Goal: Task Accomplishment & Management: Use online tool/utility

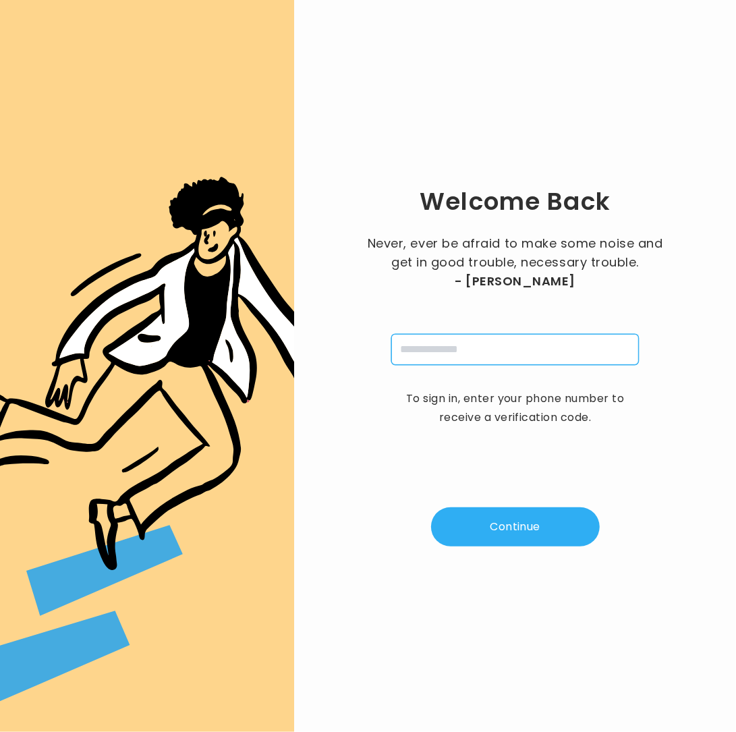
click at [465, 353] on input "tel" at bounding box center [515, 349] width 248 height 31
type input "**********"
click at [509, 526] on button "Continue" at bounding box center [515, 526] width 169 height 39
type input "*"
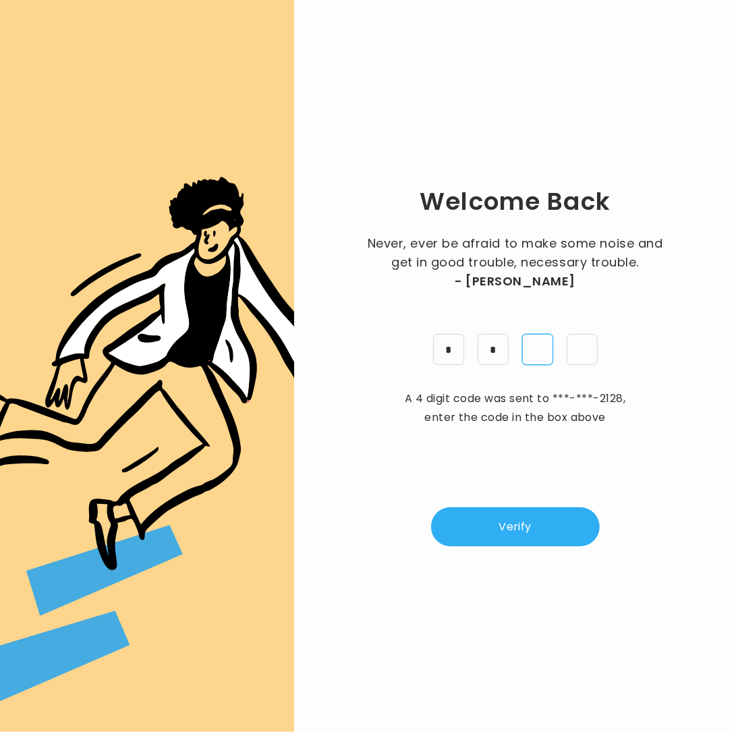
type input "*"
click at [579, 524] on button "Verify" at bounding box center [515, 526] width 169 height 39
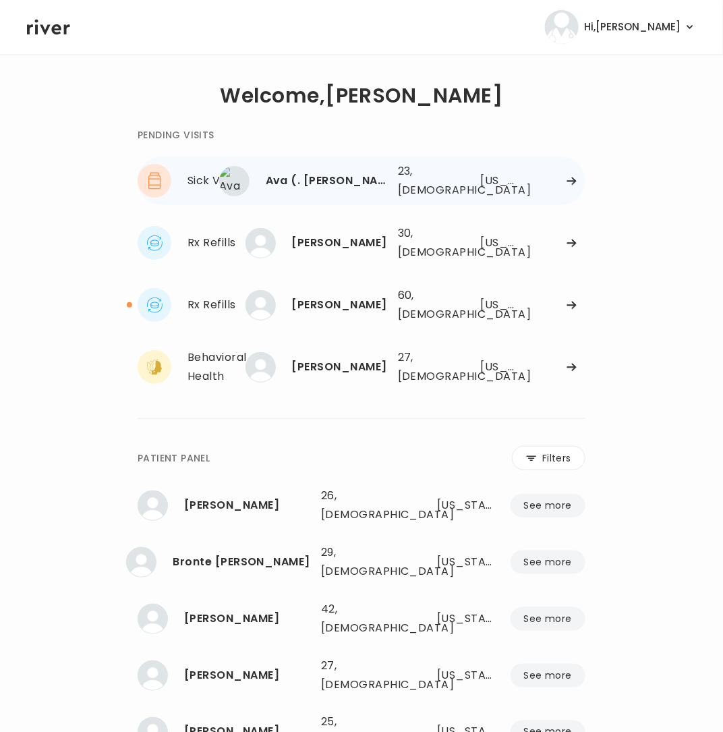
click at [333, 185] on div "Ava (. Gardner" at bounding box center [326, 180] width 121 height 19
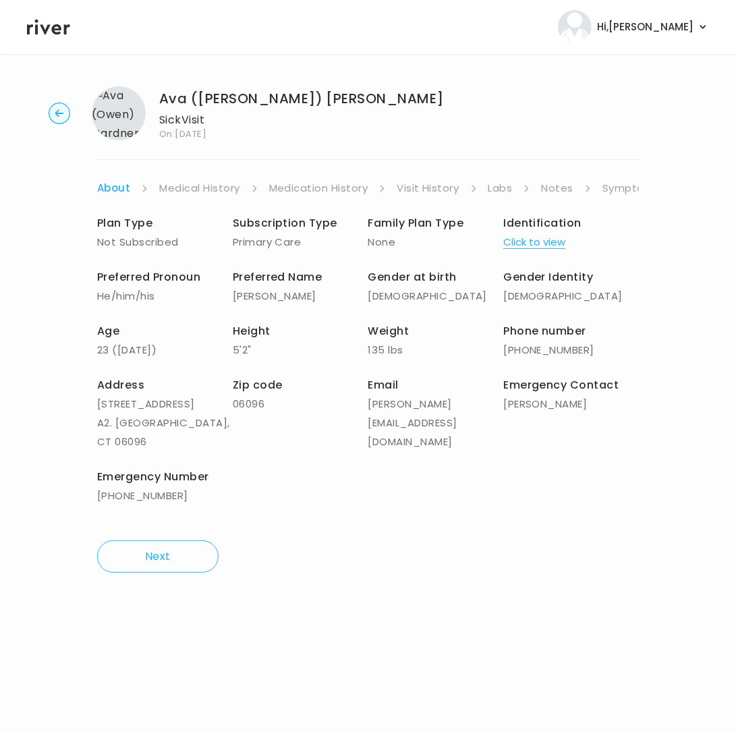
click at [623, 187] on link "Symptoms" at bounding box center [632, 188] width 58 height 19
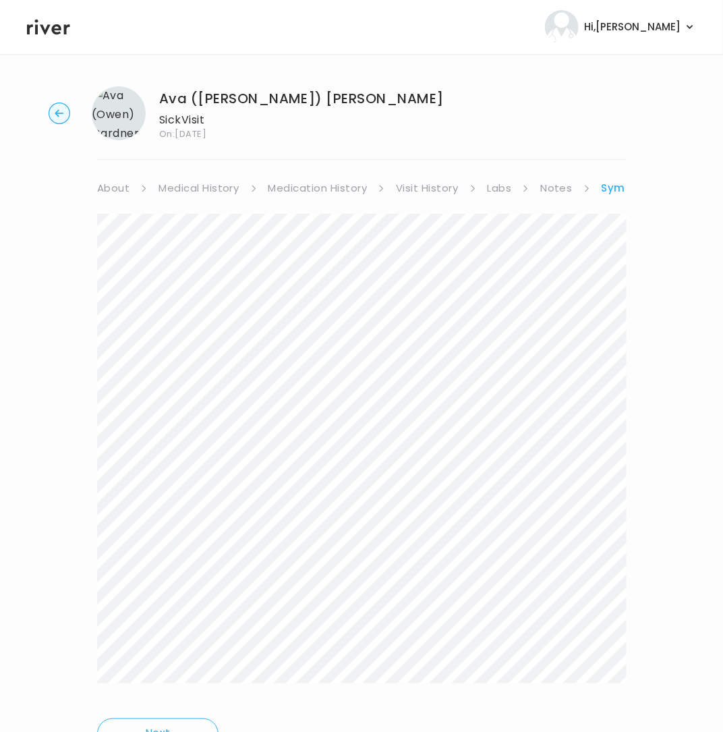
click at [573, 692] on div at bounding box center [361, 458] width 529 height 489
click at [608, 186] on link "Symptoms" at bounding box center [632, 188] width 61 height 19
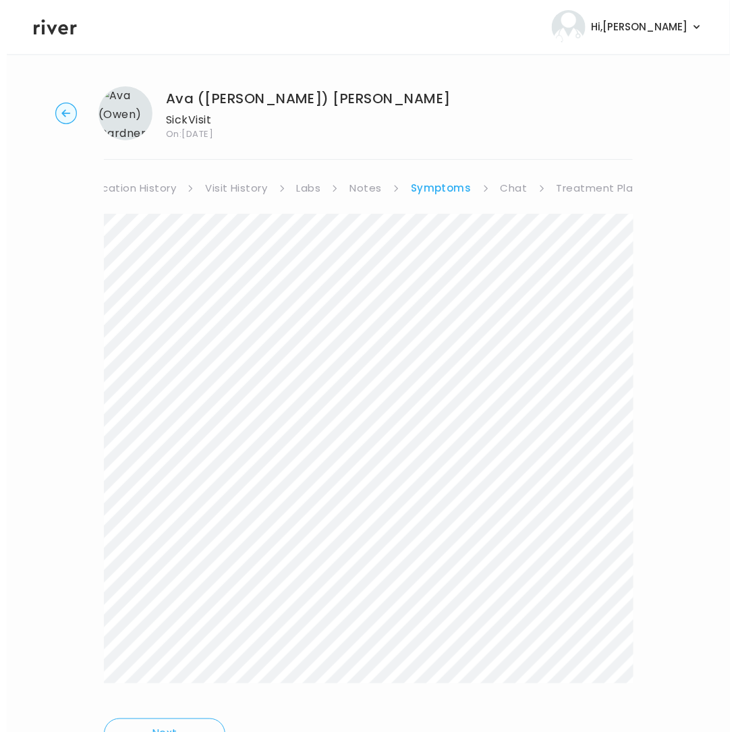
scroll to position [0, 199]
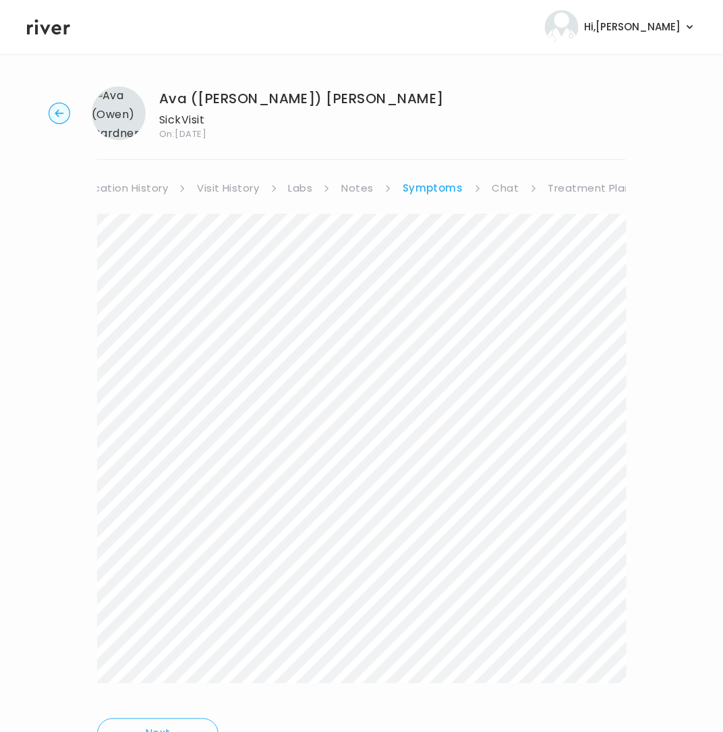
click at [580, 188] on link "Treatment Plan" at bounding box center [591, 188] width 84 height 19
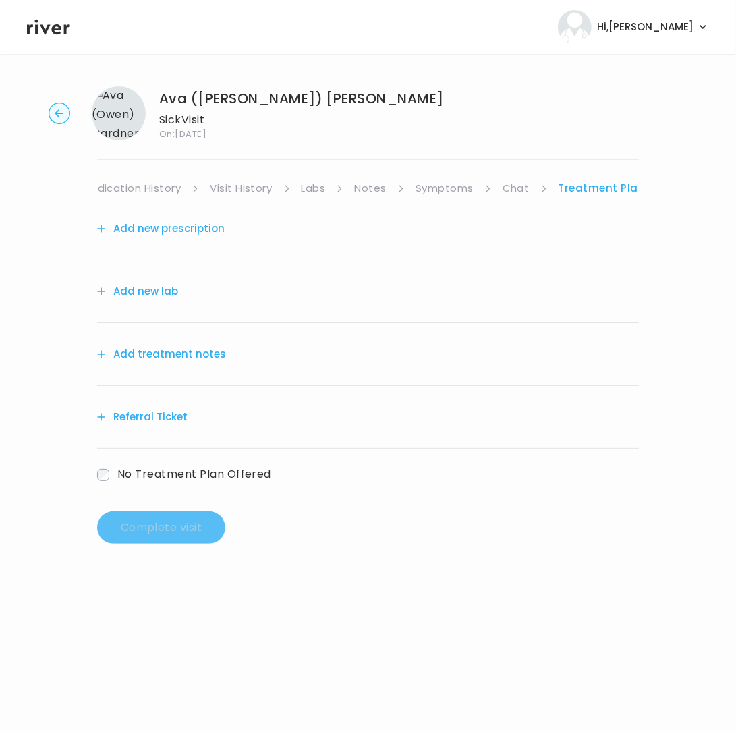
click at [148, 350] on button "Add treatment notes" at bounding box center [161, 354] width 129 height 19
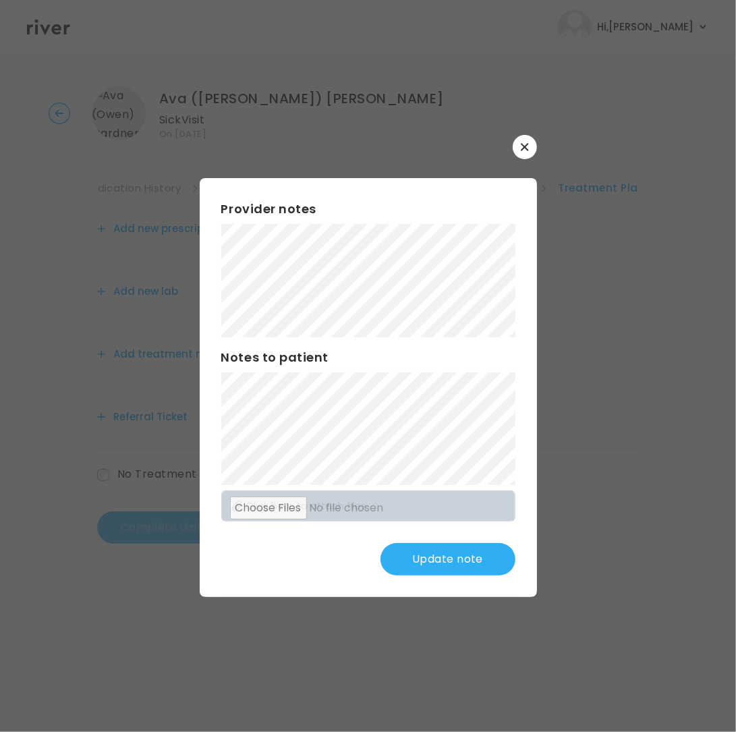
click at [512, 368] on div "Provider notes Notes to patient Click here to attach files Update note" at bounding box center [368, 387] width 337 height 419
click at [558, 519] on div "​ Provider notes Notes to patient Click here to attach files Update note" at bounding box center [368, 366] width 736 height 732
click at [459, 553] on button "Update note" at bounding box center [448, 559] width 135 height 32
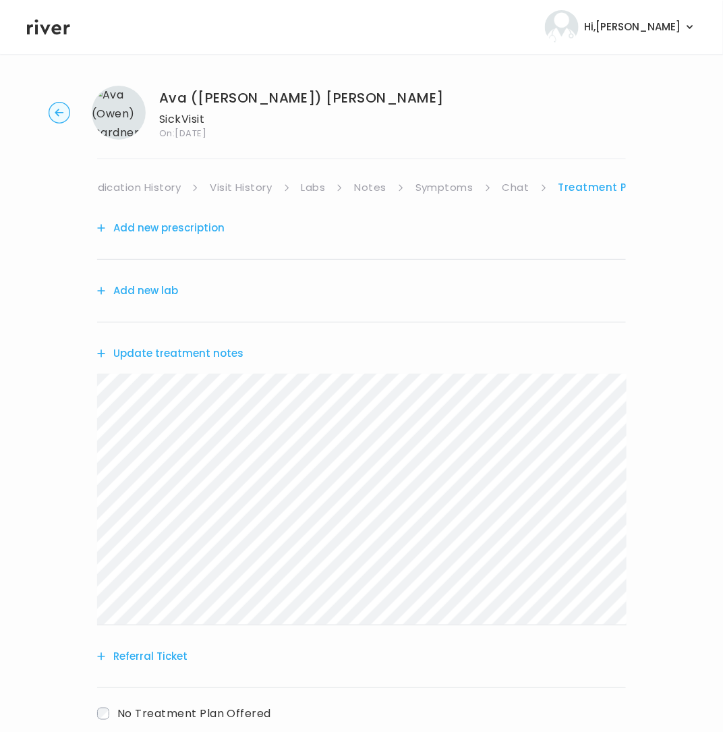
scroll to position [0, 0]
click at [594, 184] on link "Treatment Plan" at bounding box center [602, 188] width 87 height 19
click at [182, 229] on button "Add new prescription" at bounding box center [161, 228] width 128 height 19
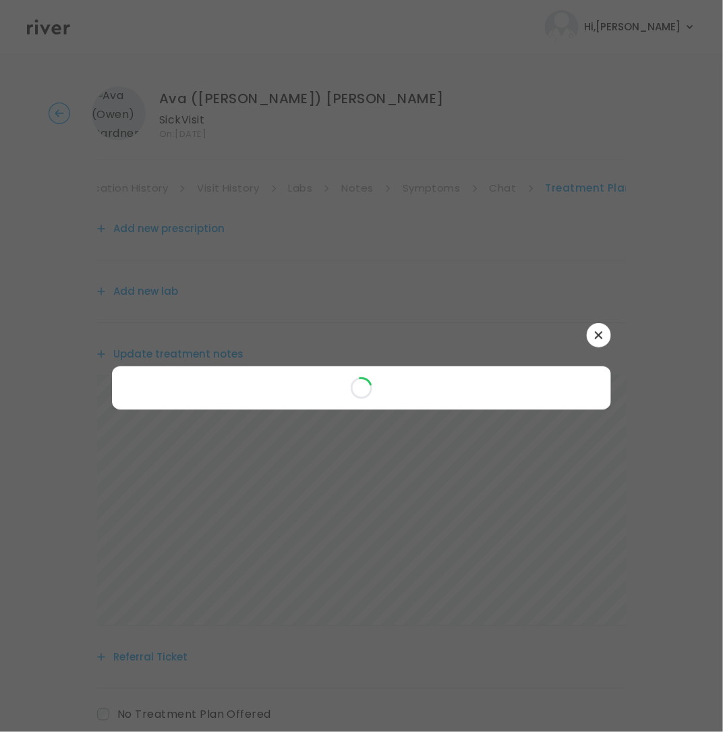
scroll to position [3, 0]
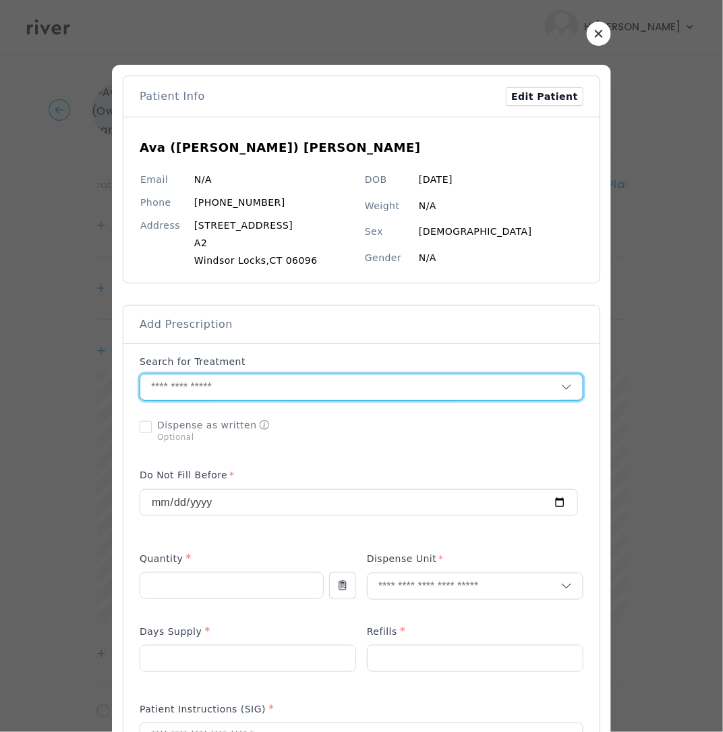
click at [199, 384] on input "text" at bounding box center [350, 387] width 421 height 26
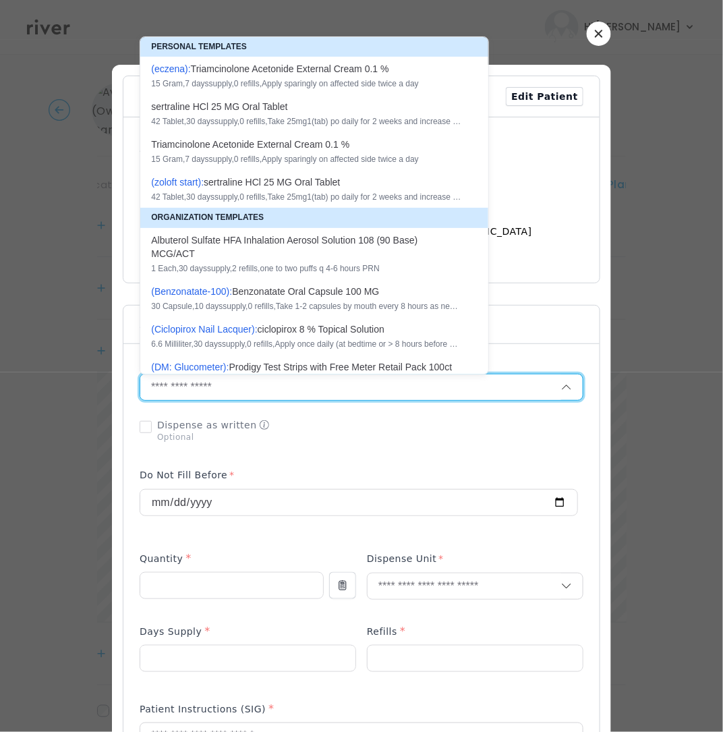
paste input "**********"
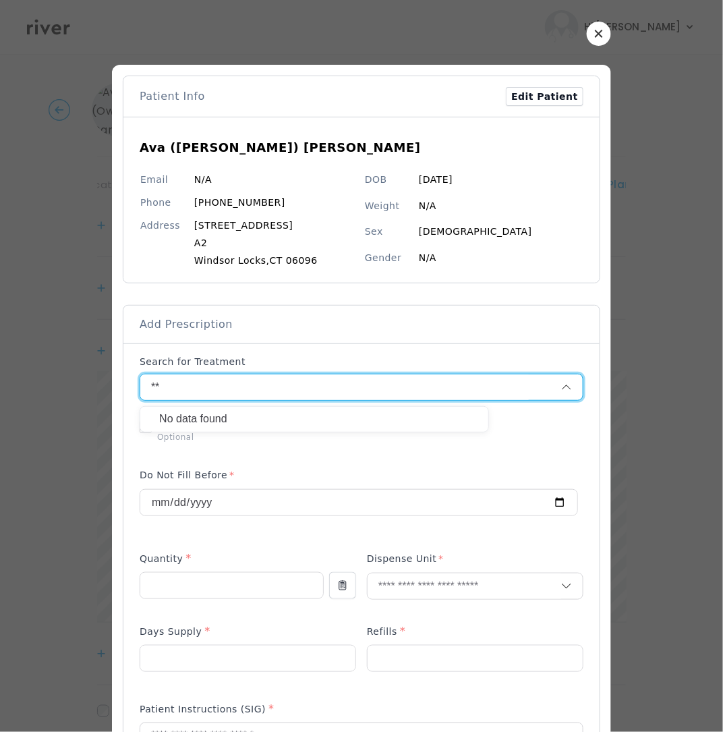
type input "*"
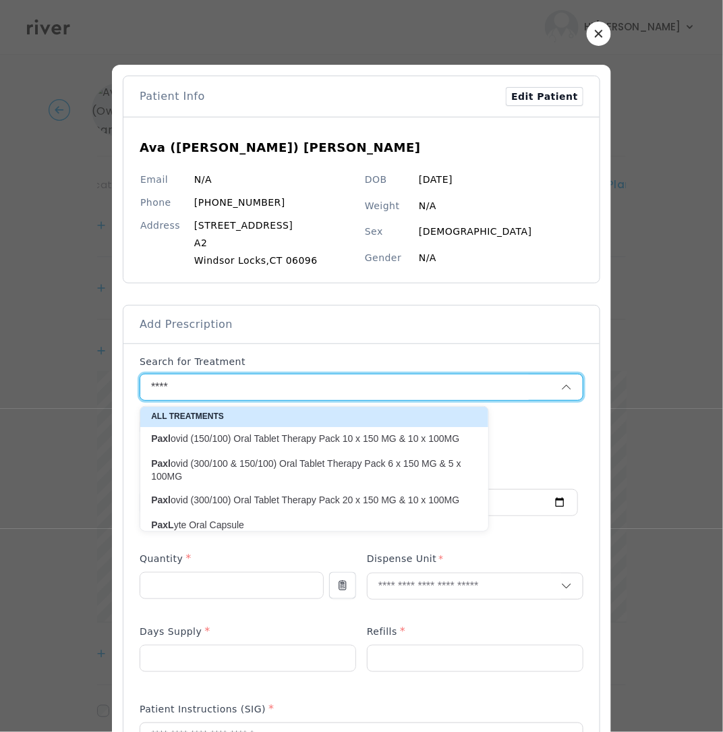
click at [300, 474] on p "Paxl ovid (300/100 & 150/100) Oral Tablet Therapy Pack 6 x 150 MG & 5 x 100MG" at bounding box center [306, 470] width 310 height 26
type input "**********"
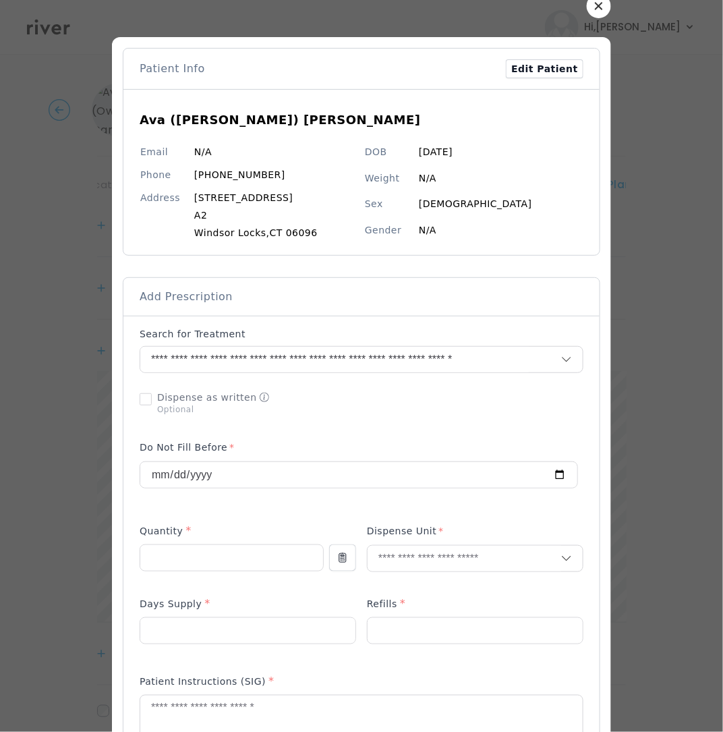
scroll to position [49, 0]
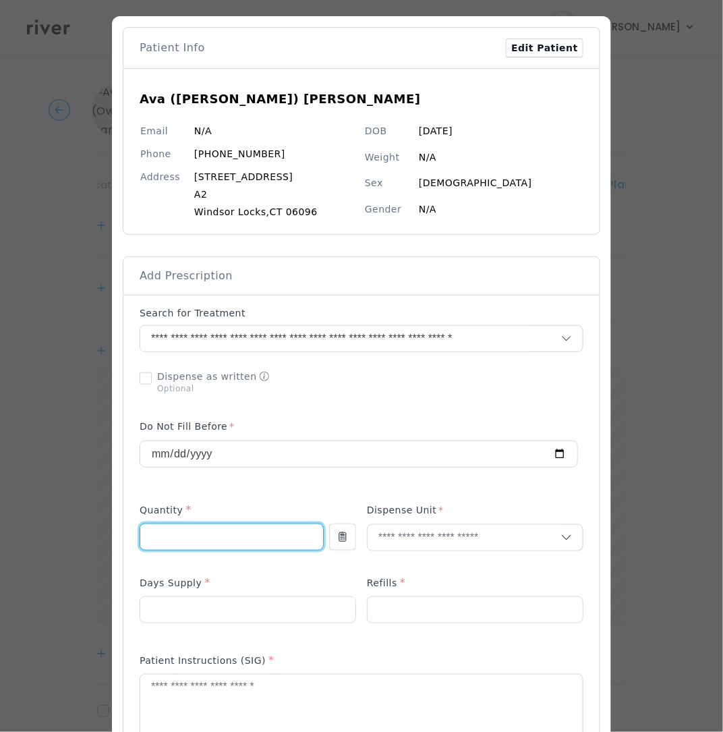
click at [206, 535] on input "number" at bounding box center [231, 537] width 183 height 26
type input "*"
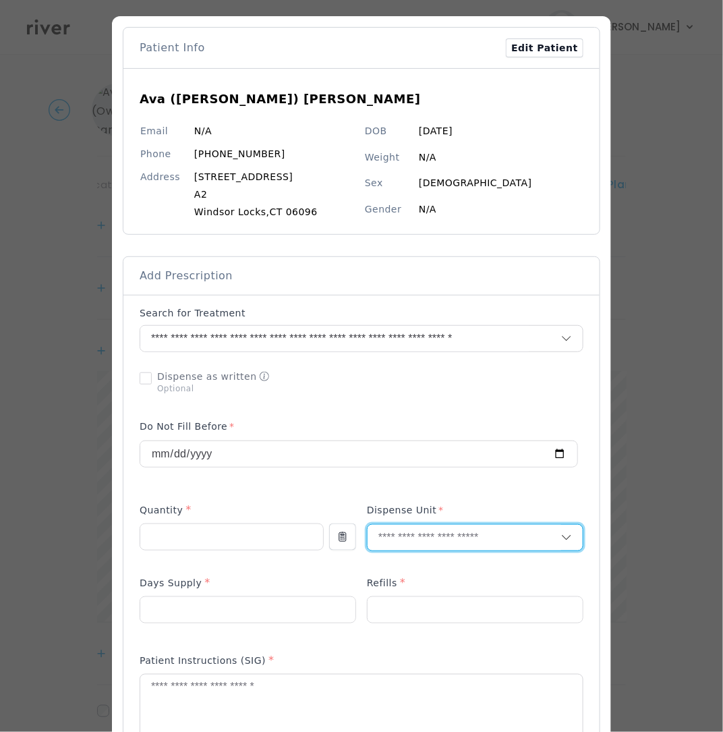
click at [431, 538] on input "text" at bounding box center [465, 538] width 194 height 26
type input "**"
click at [422, 569] on p "Packet" at bounding box center [475, 569] width 177 height 20
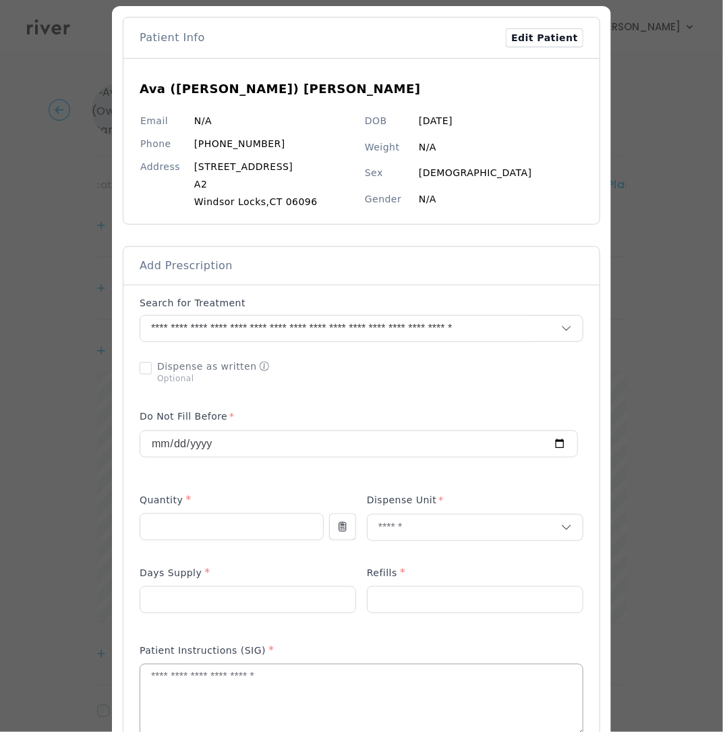
scroll to position [71, 0]
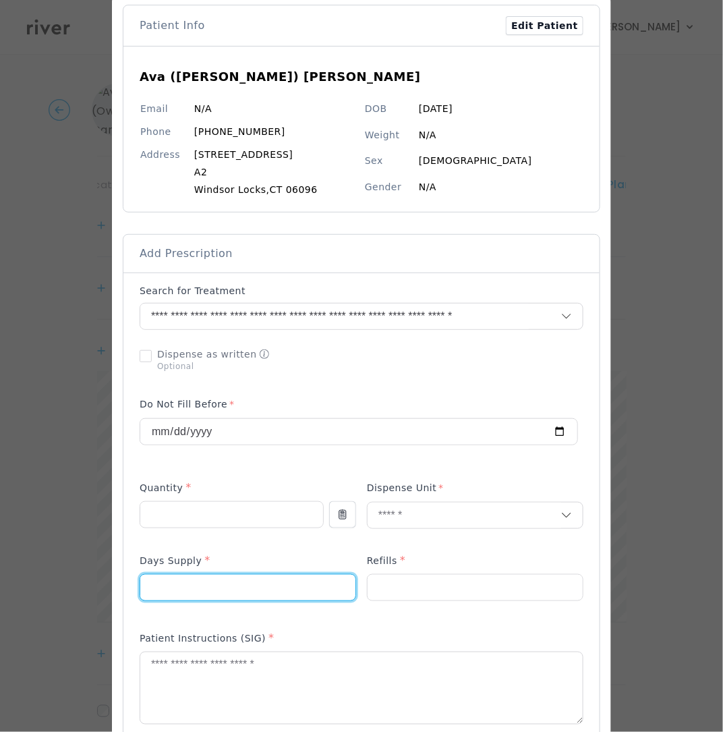
click at [223, 588] on input "number" at bounding box center [247, 588] width 215 height 26
type input "*"
click at [482, 590] on input "number" at bounding box center [475, 588] width 215 height 26
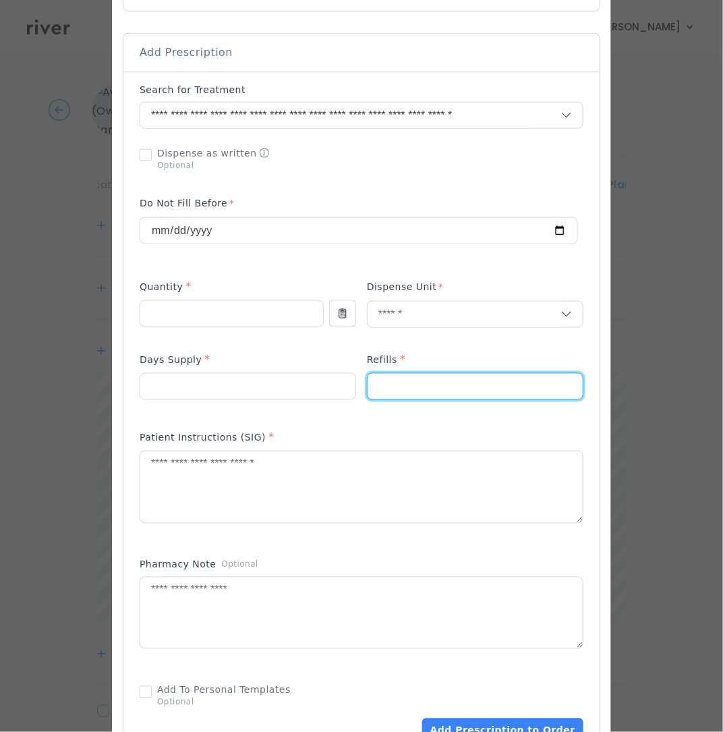
scroll to position [473, 0]
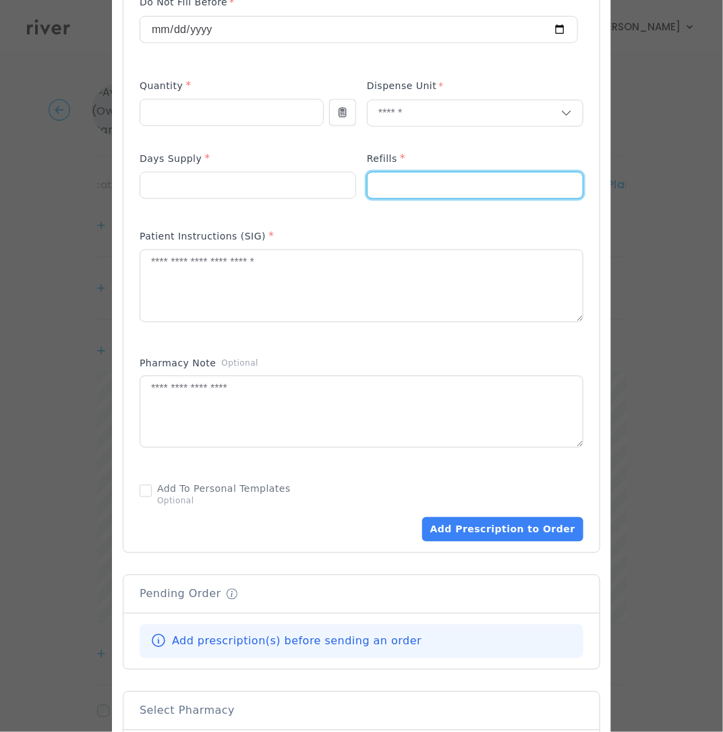
type input "*"
click at [281, 244] on div "Patient Instructions (SIG) *" at bounding box center [362, 239] width 444 height 22
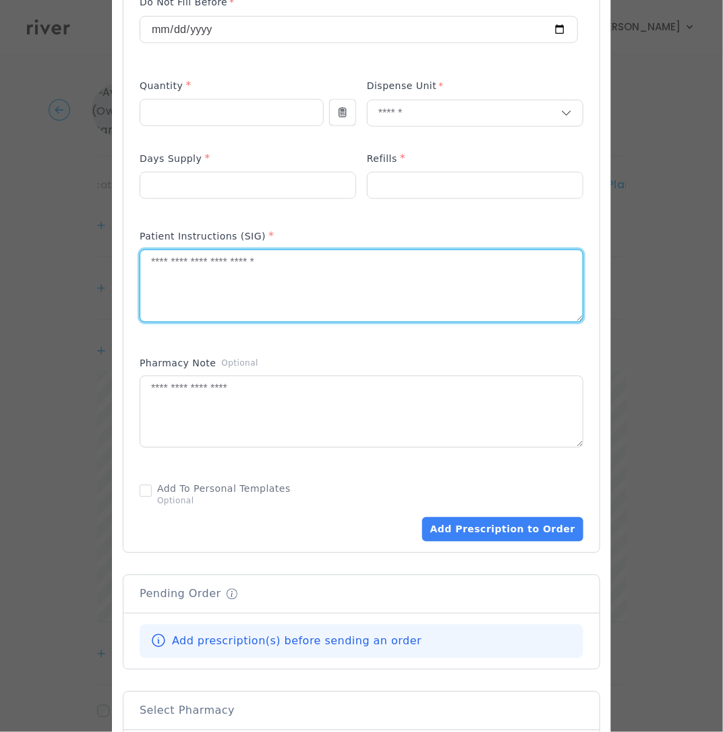
click at [285, 279] on textarea at bounding box center [361, 286] width 443 height 72
drag, startPoint x: 216, startPoint y: 270, endPoint x: 168, endPoint y: 270, distance: 47.9
click at [168, 270] on textarea "**********" at bounding box center [361, 286] width 443 height 72
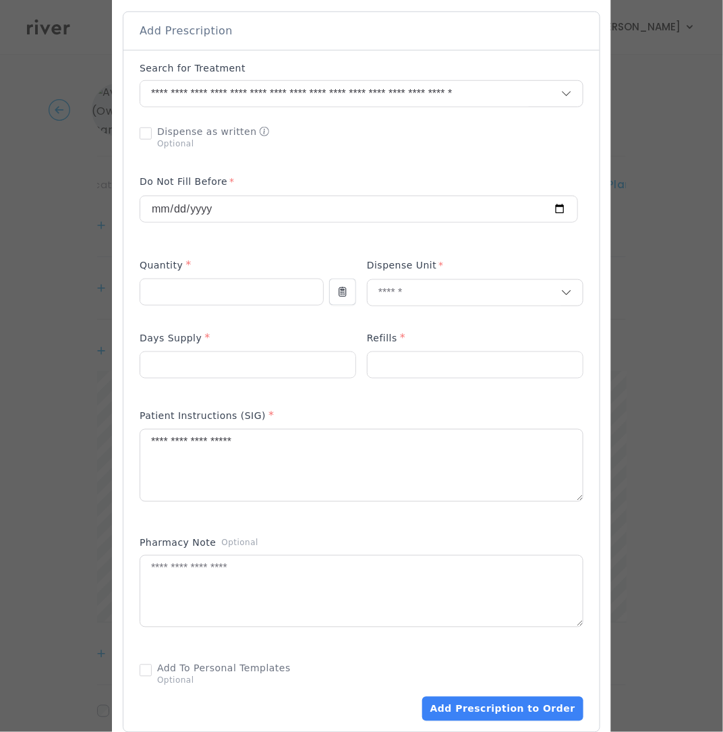
scroll to position [277, 0]
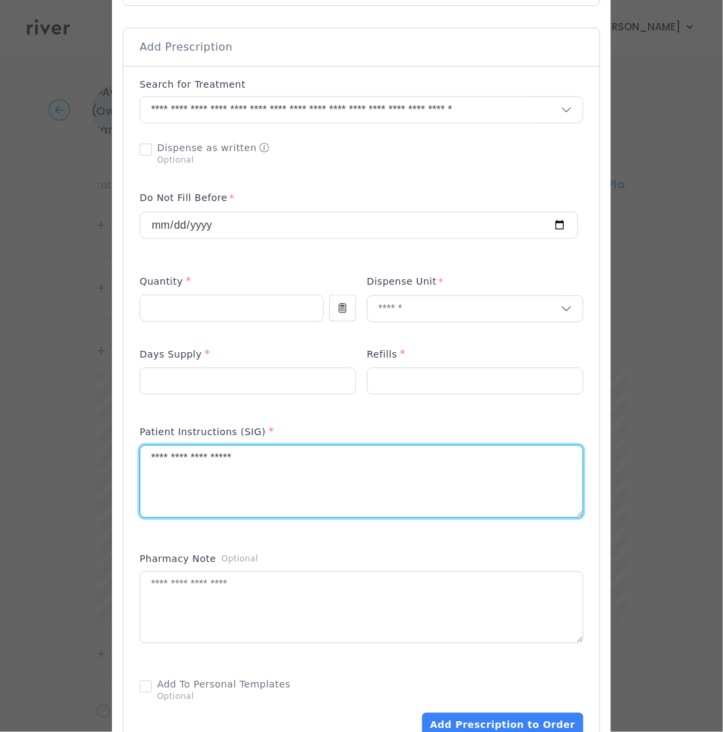
drag, startPoint x: 258, startPoint y: 460, endPoint x: 93, endPoint y: 455, distance: 164.7
click at [93, 455] on div "​" at bounding box center [361, 460] width 723 height 1475
paste textarea "**********"
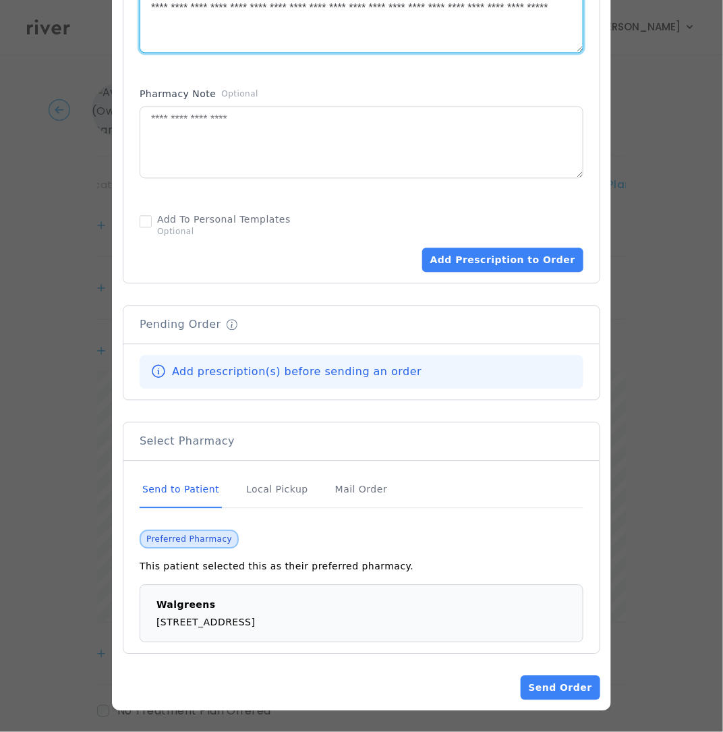
scroll to position [746, 0]
type textarea "**********"
click at [518, 261] on button "Add Prescription to Order" at bounding box center [502, 260] width 161 height 24
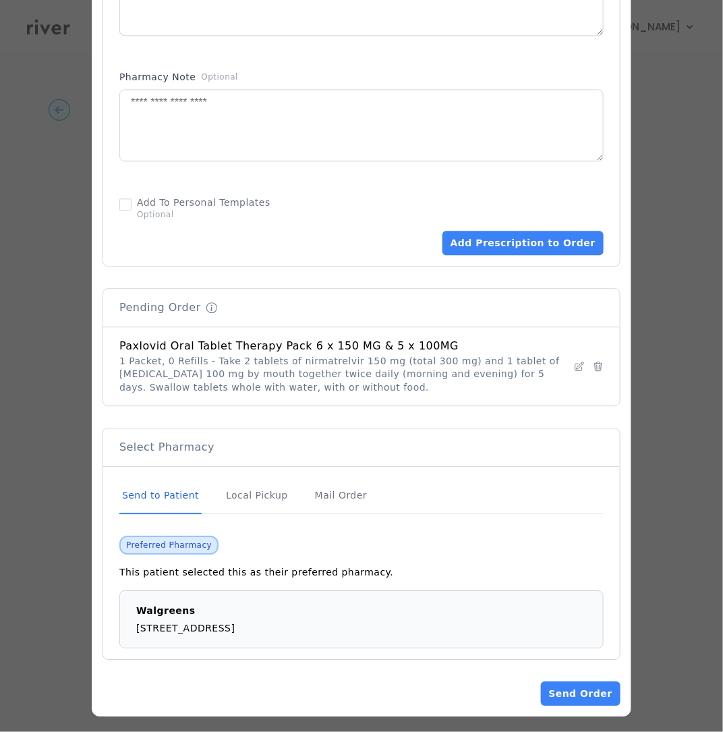
scroll to position [769, 0]
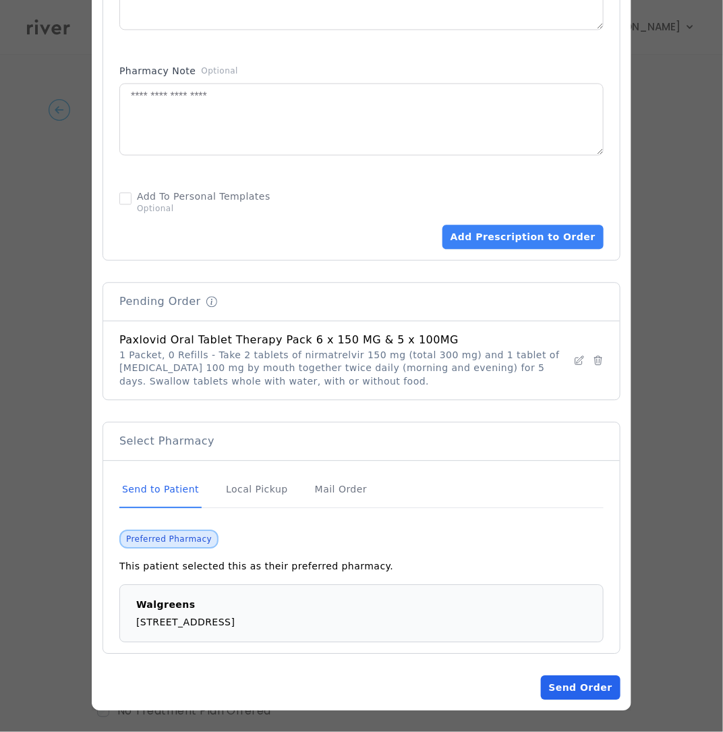
click at [592, 690] on button "Send Order" at bounding box center [581, 687] width 80 height 24
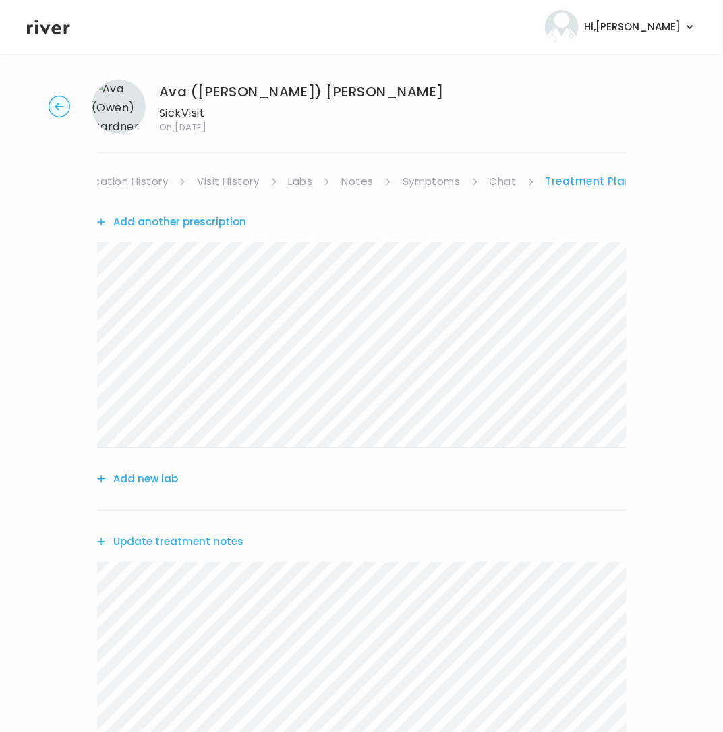
scroll to position [19, 0]
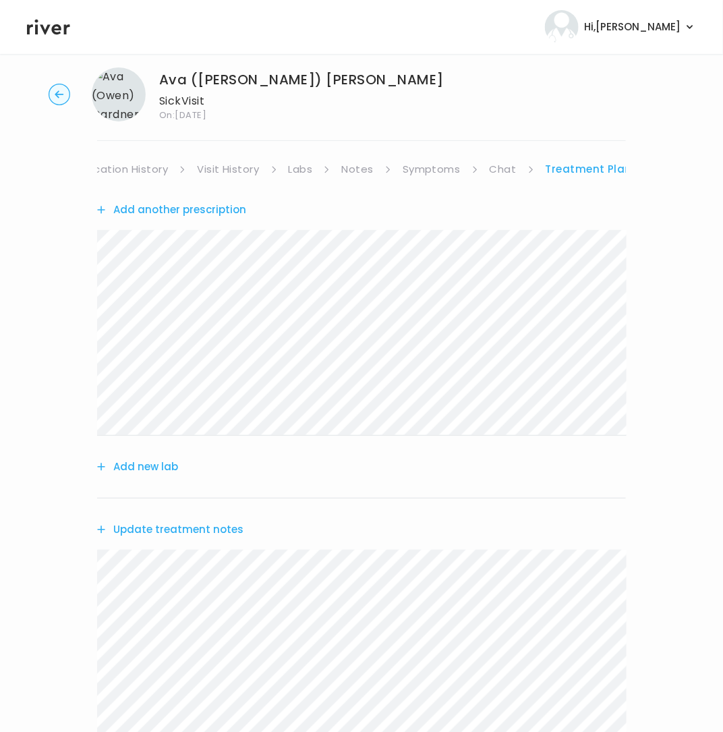
click at [134, 171] on link "Medication History" at bounding box center [118, 169] width 99 height 19
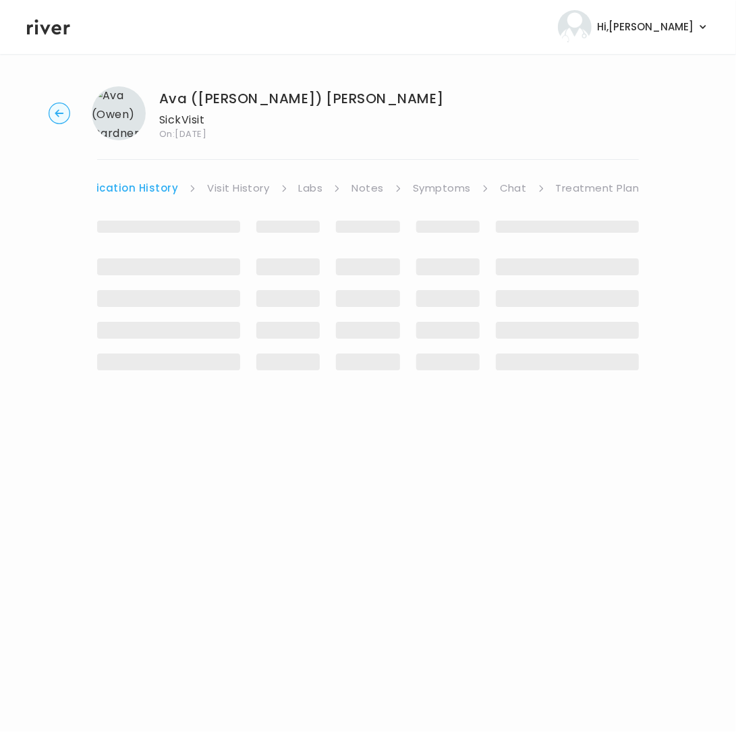
scroll to position [0, 186]
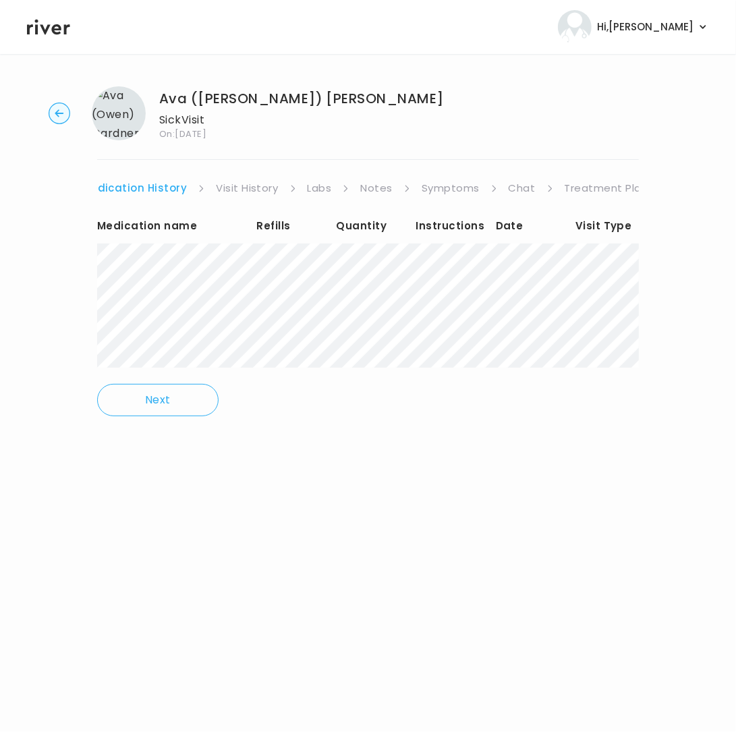
click at [113, 186] on link "Medication History" at bounding box center [134, 188] width 105 height 19
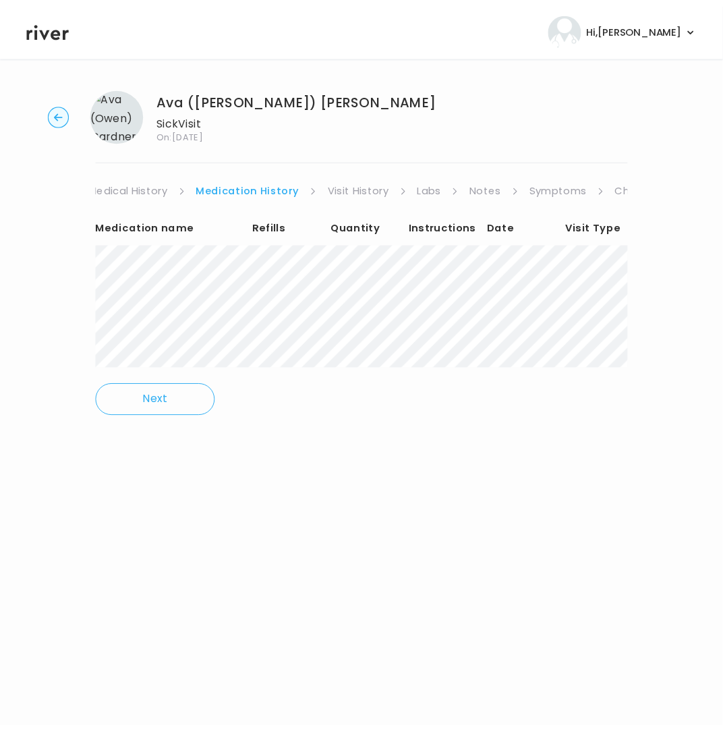
scroll to position [0, 0]
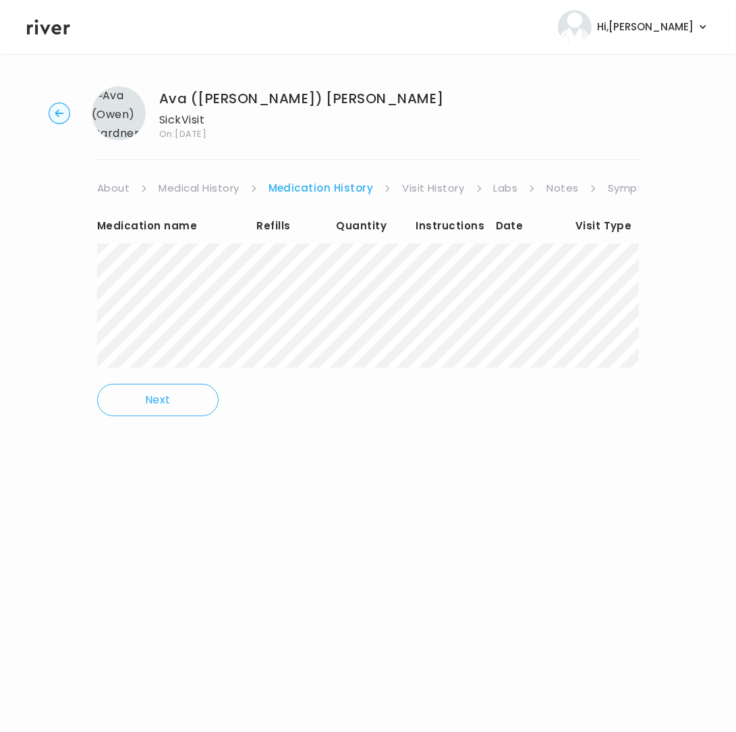
click at [117, 186] on link "About" at bounding box center [113, 188] width 32 height 19
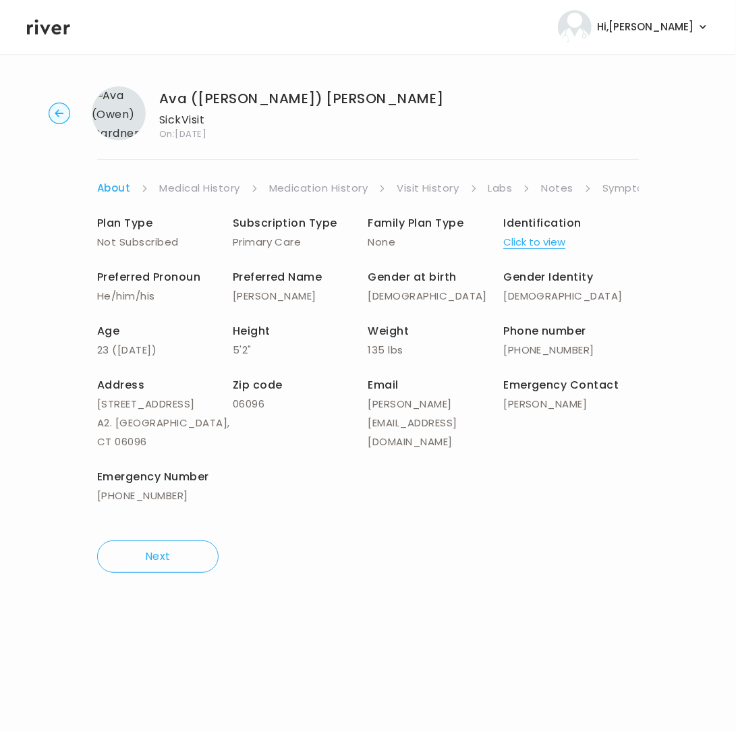
click at [221, 186] on link "Medical History" at bounding box center [199, 188] width 80 height 19
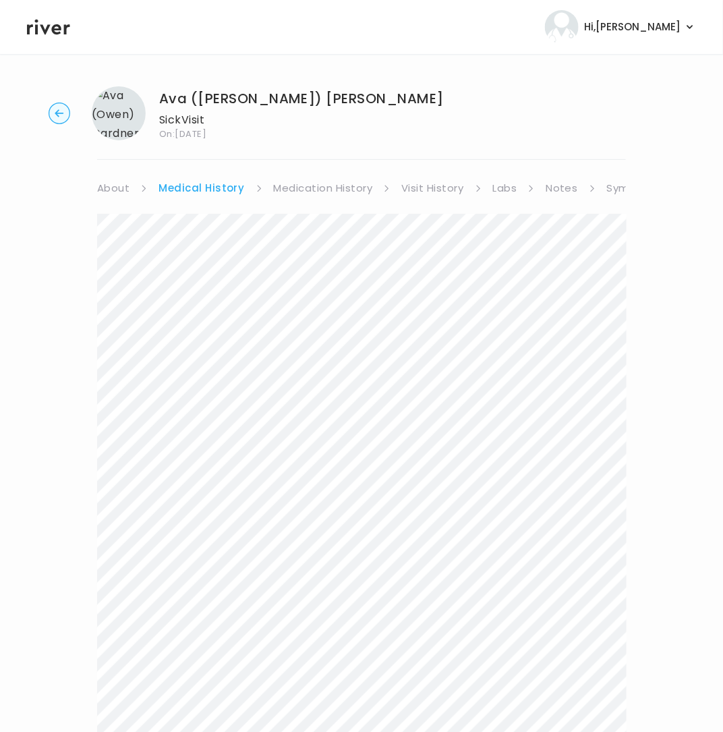
click at [312, 188] on link "Medication History" at bounding box center [323, 188] width 99 height 19
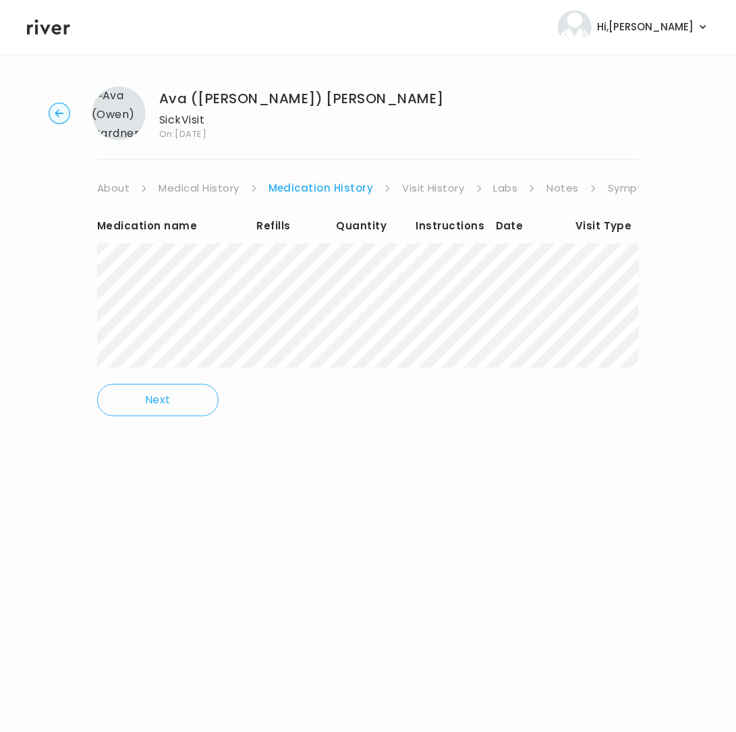
click at [619, 188] on link "Symptoms" at bounding box center [637, 188] width 58 height 19
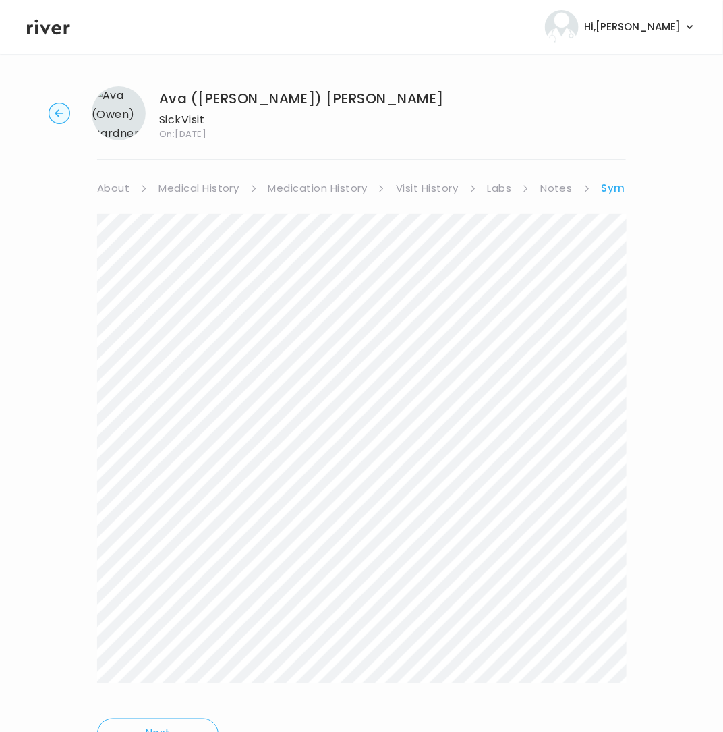
click at [613, 186] on link "Symptoms" at bounding box center [632, 188] width 61 height 19
click at [605, 182] on link "Treatment Plan" at bounding box center [591, 188] width 84 height 19
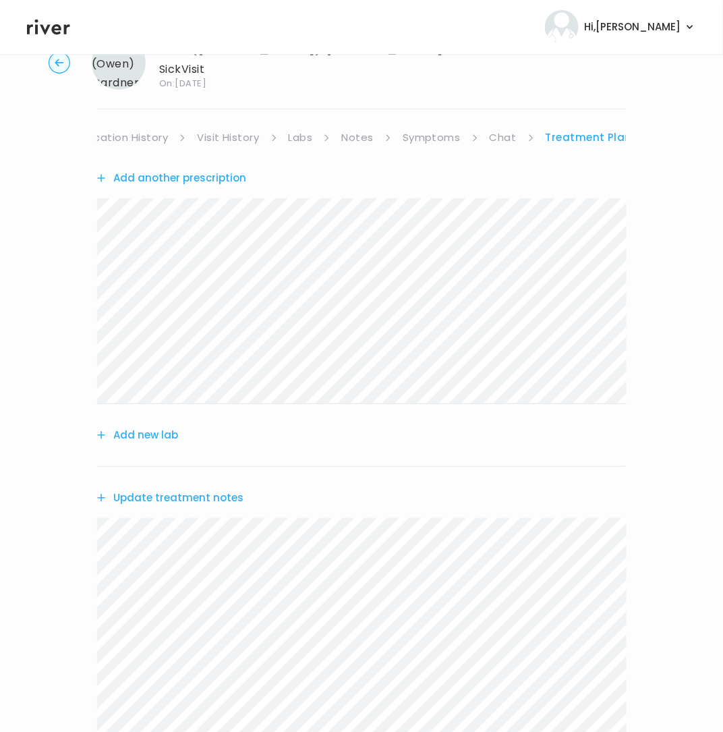
scroll to position [279, 0]
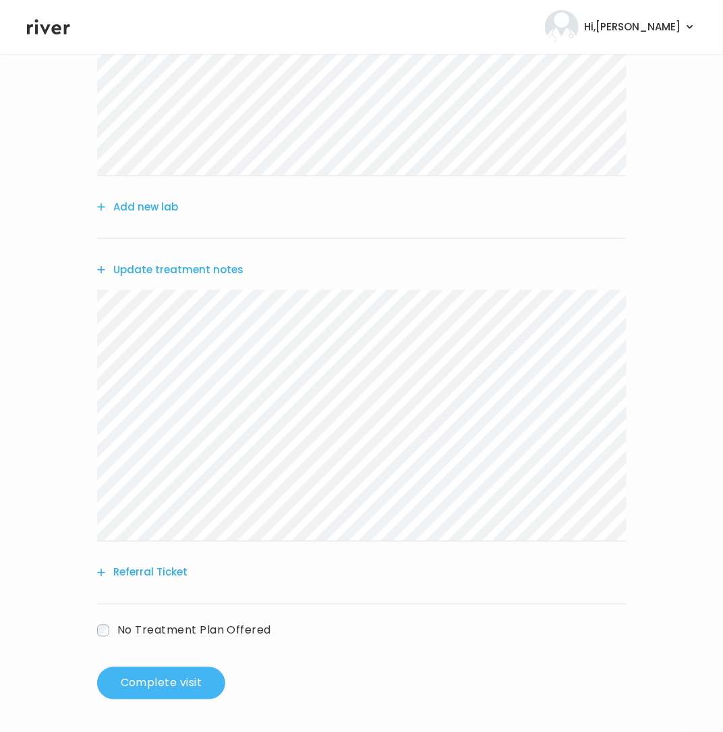
click at [185, 686] on button "Complete visit" at bounding box center [161, 683] width 128 height 32
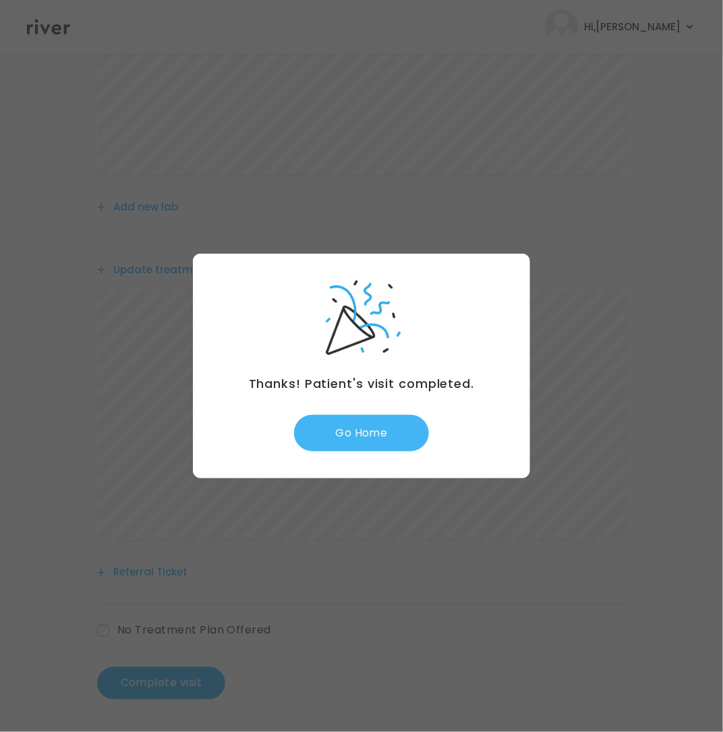
click at [376, 441] on button "Go Home" at bounding box center [361, 433] width 135 height 36
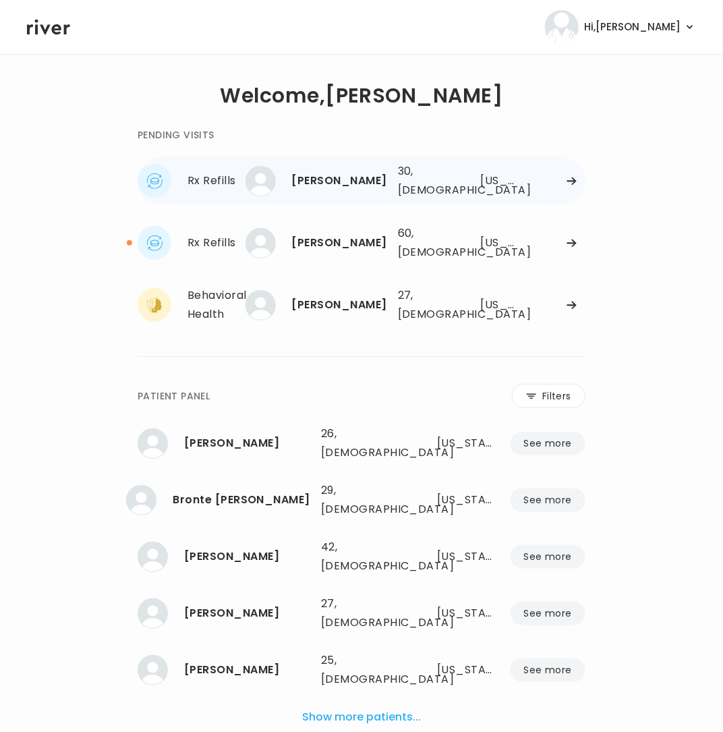
click at [550, 177] on div at bounding box center [557, 181] width 55 height 10
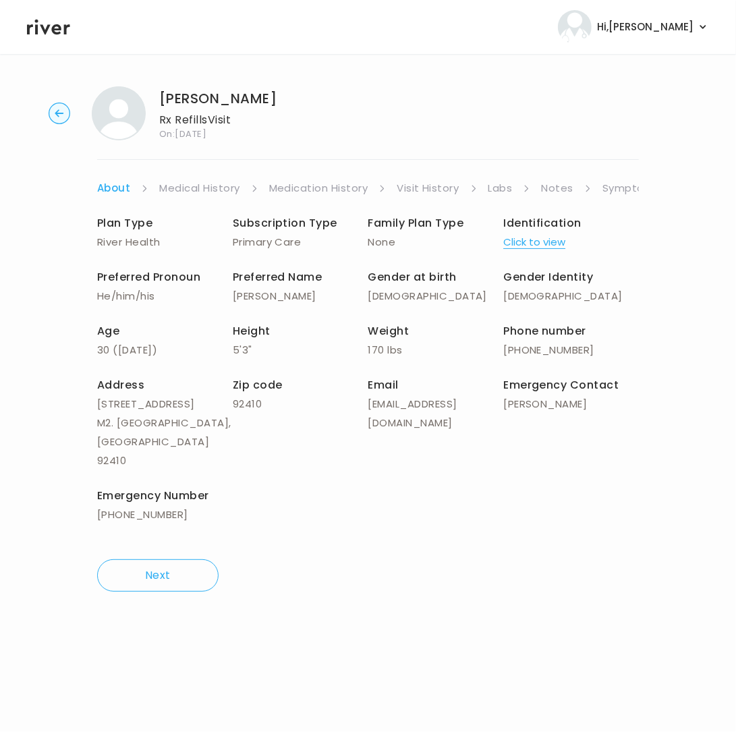
drag, startPoint x: 210, startPoint y: 190, endPoint x: 266, endPoint y: 190, distance: 56.0
click at [211, 190] on link "Medical History" at bounding box center [199, 188] width 80 height 19
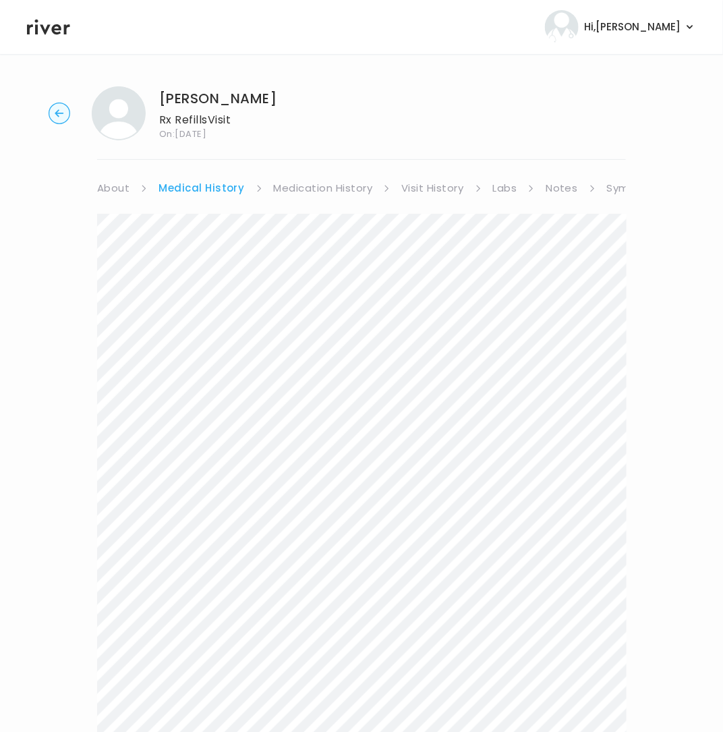
click at [180, 192] on link "Medical History" at bounding box center [202, 188] width 86 height 19
click at [334, 190] on link "Medication History" at bounding box center [323, 188] width 99 height 19
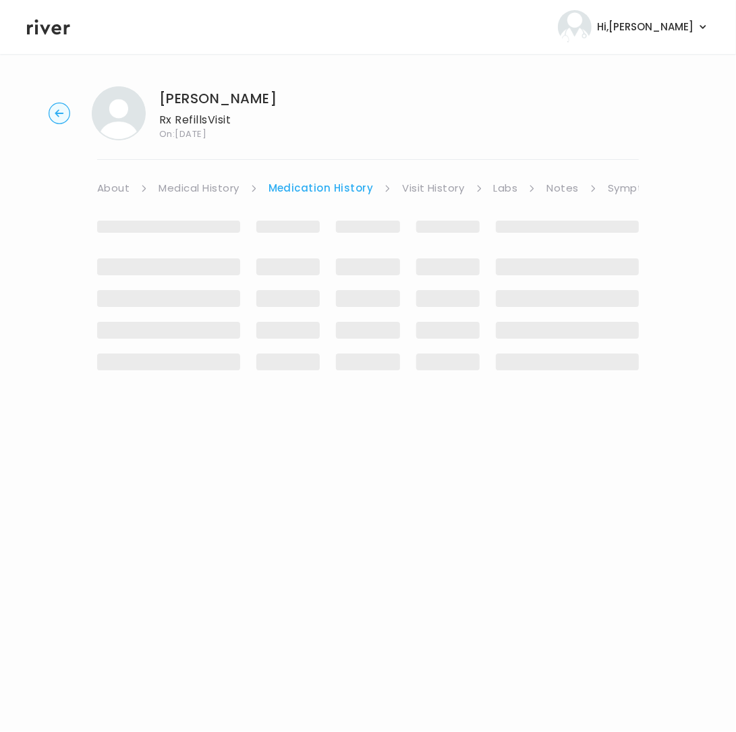
click at [437, 187] on link "Visit History" at bounding box center [433, 188] width 62 height 19
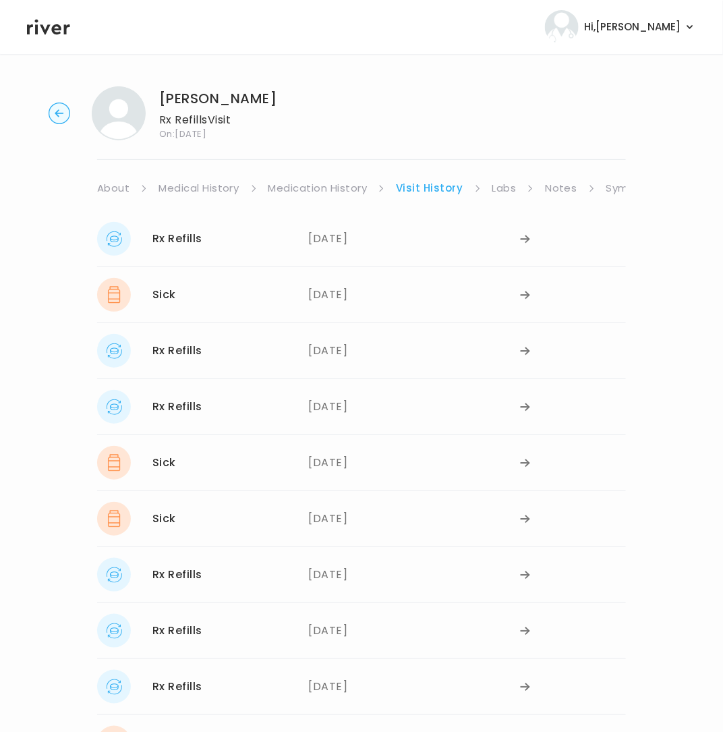
click at [428, 191] on link "Visit History" at bounding box center [429, 188] width 67 height 19
click at [499, 190] on link "Labs" at bounding box center [505, 188] width 24 height 19
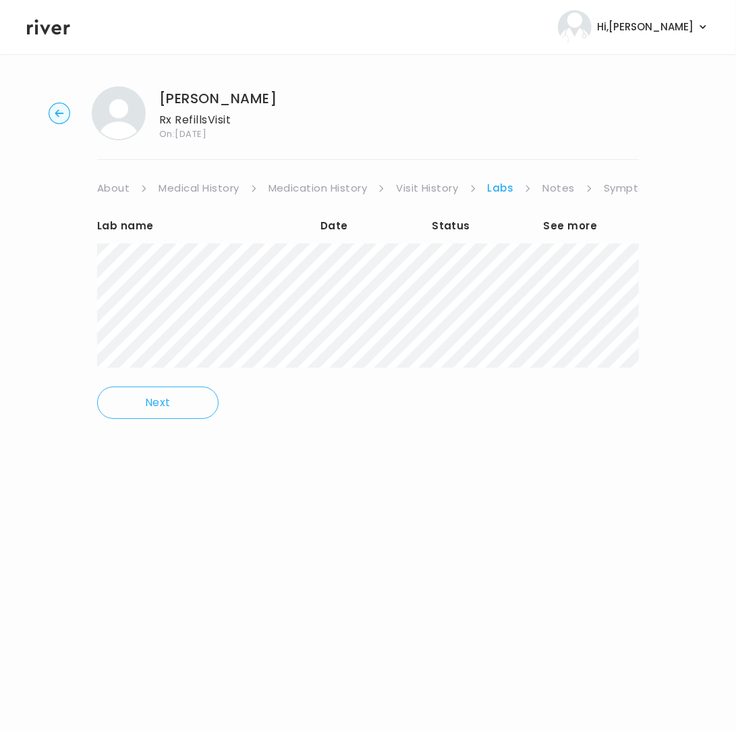
click at [416, 190] on link "Visit History" at bounding box center [427, 188] width 62 height 19
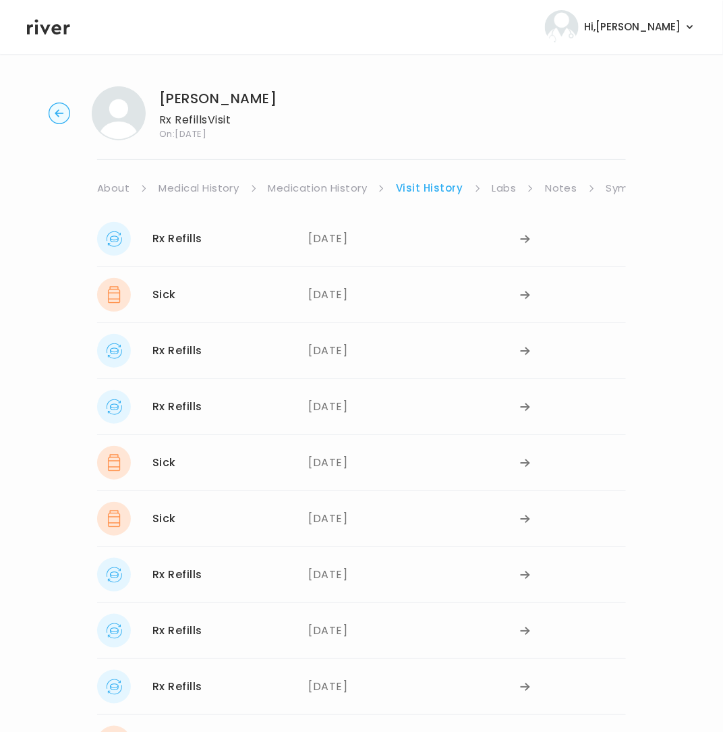
click at [317, 190] on link "Medication History" at bounding box center [318, 188] width 99 height 19
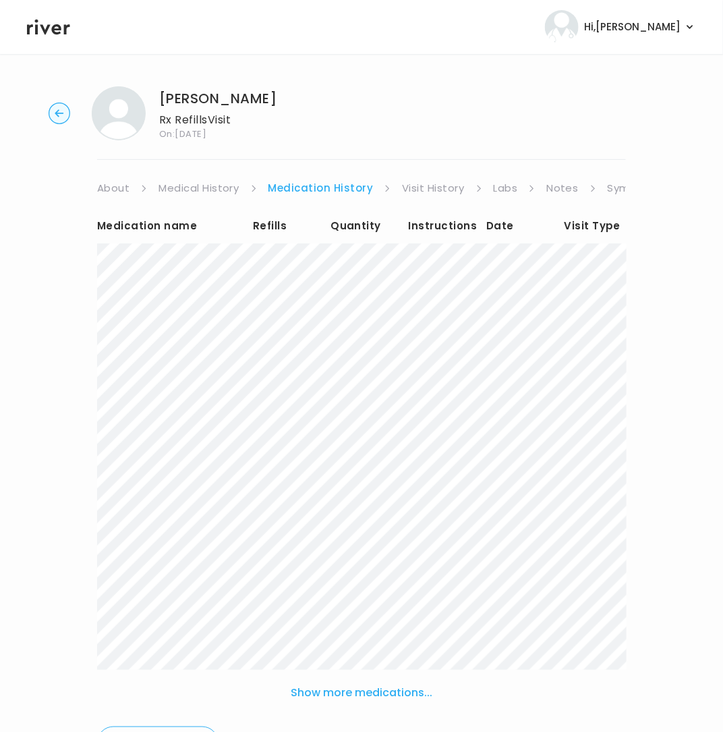
click at [235, 188] on link "Medical History" at bounding box center [199, 188] width 80 height 19
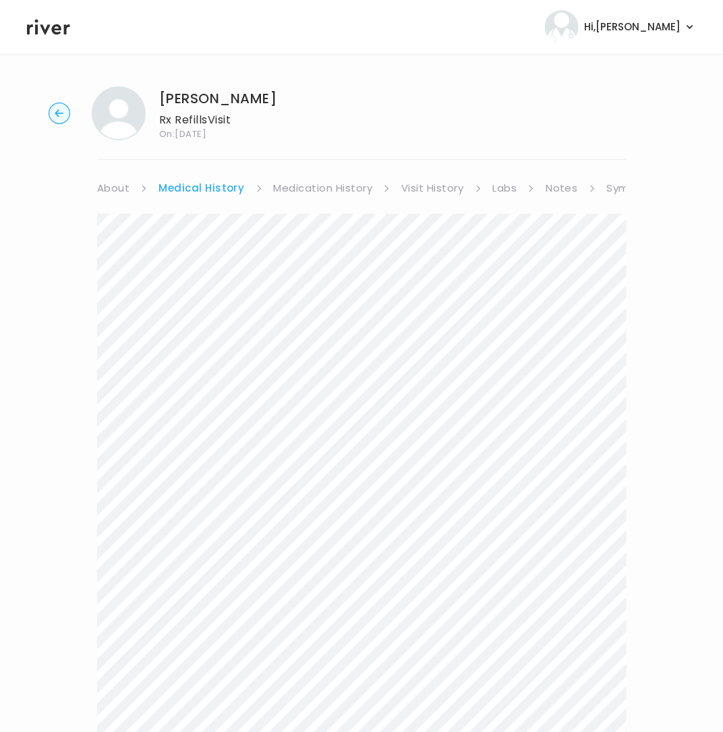
click at [617, 186] on link "Symptoms" at bounding box center [636, 188] width 58 height 19
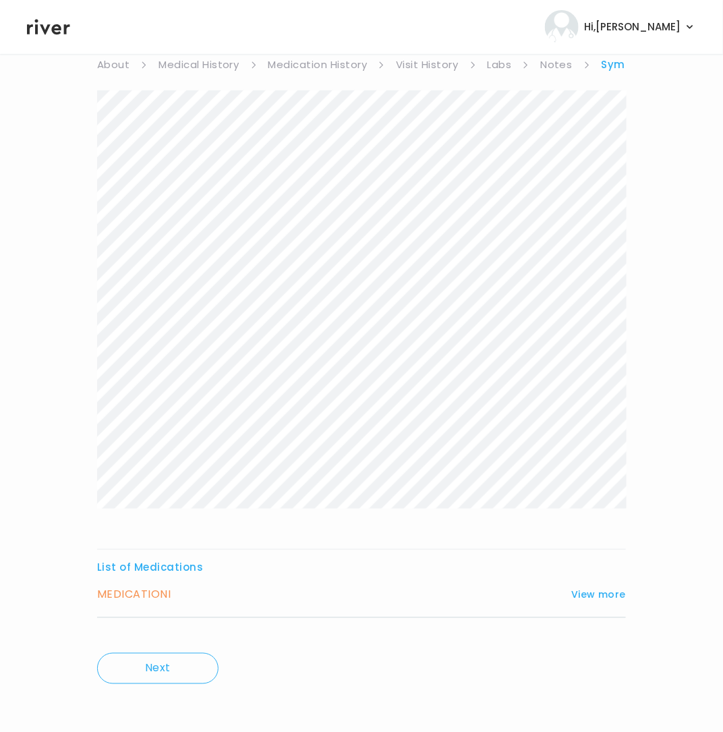
scroll to position [127, 0]
click at [612, 588] on button "View more" at bounding box center [599, 591] width 55 height 16
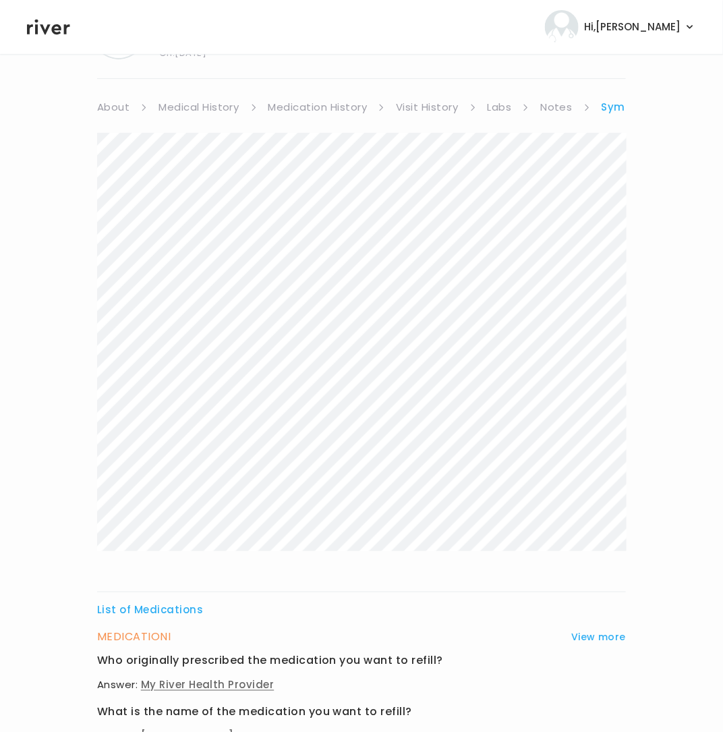
scroll to position [0, 0]
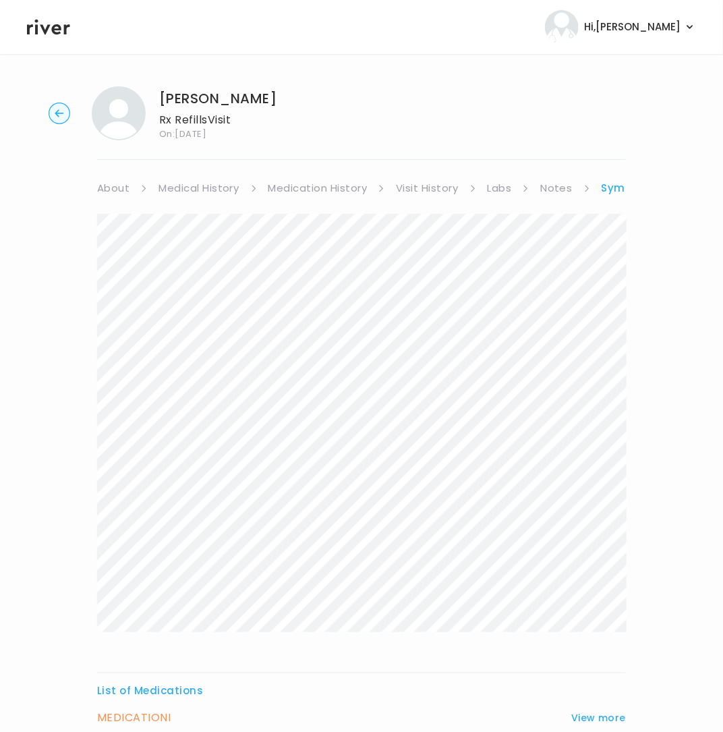
click at [193, 184] on link "Medical History" at bounding box center [199, 188] width 80 height 19
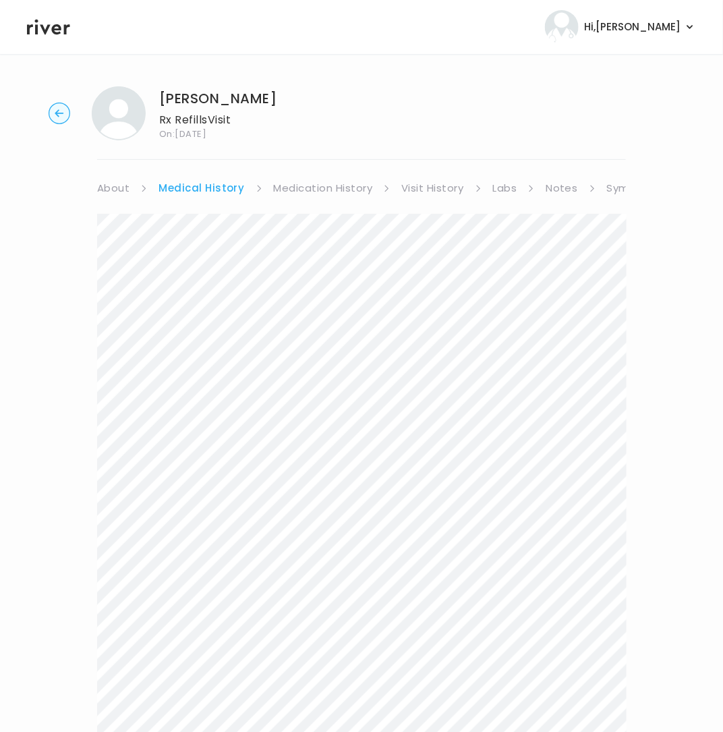
click at [326, 178] on div "Jose Bonilla Rx Refills Visit On: 22 Aug 2025 About Medical History Medication …" at bounding box center [361, 542] width 723 height 932
click at [322, 188] on link "Medication History" at bounding box center [323, 188] width 99 height 19
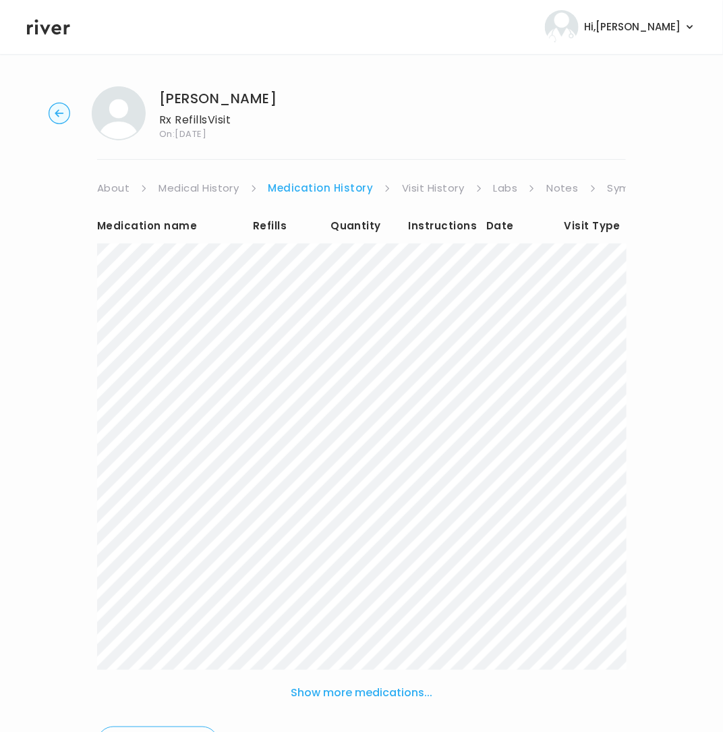
click at [430, 186] on link "Visit History" at bounding box center [433, 188] width 62 height 19
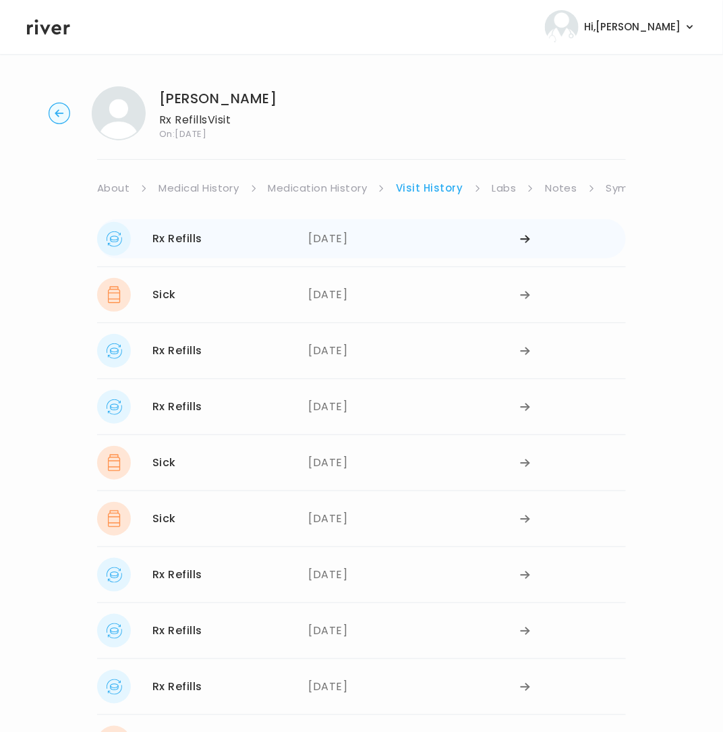
click at [331, 244] on div "07/28/2025" at bounding box center [415, 239] width 212 height 34
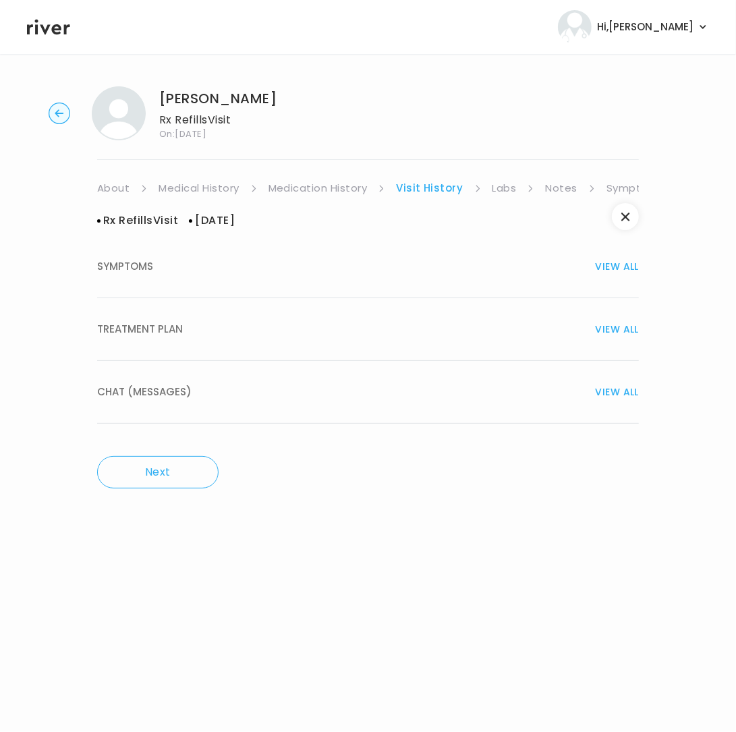
click at [163, 331] on span "TREATMENT PLAN" at bounding box center [140, 329] width 86 height 19
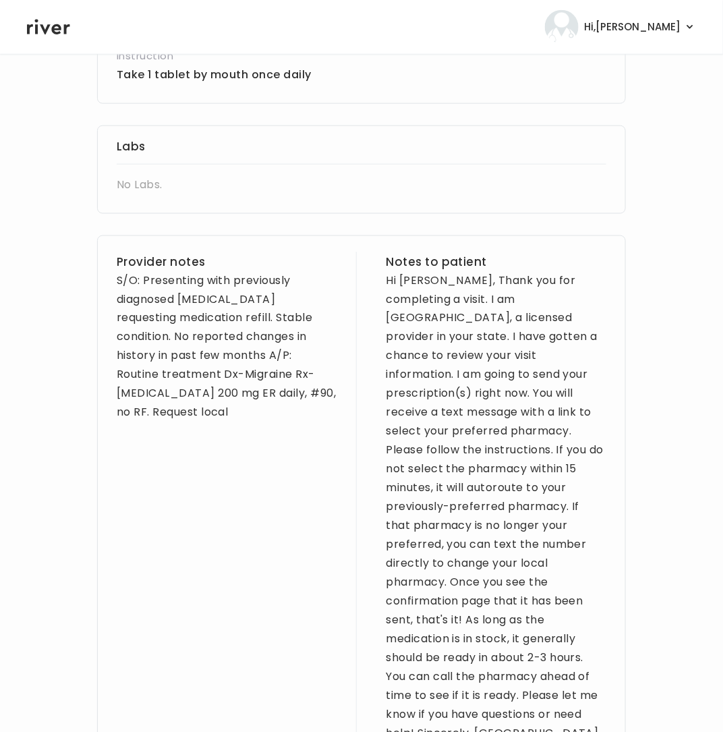
scroll to position [459, 0]
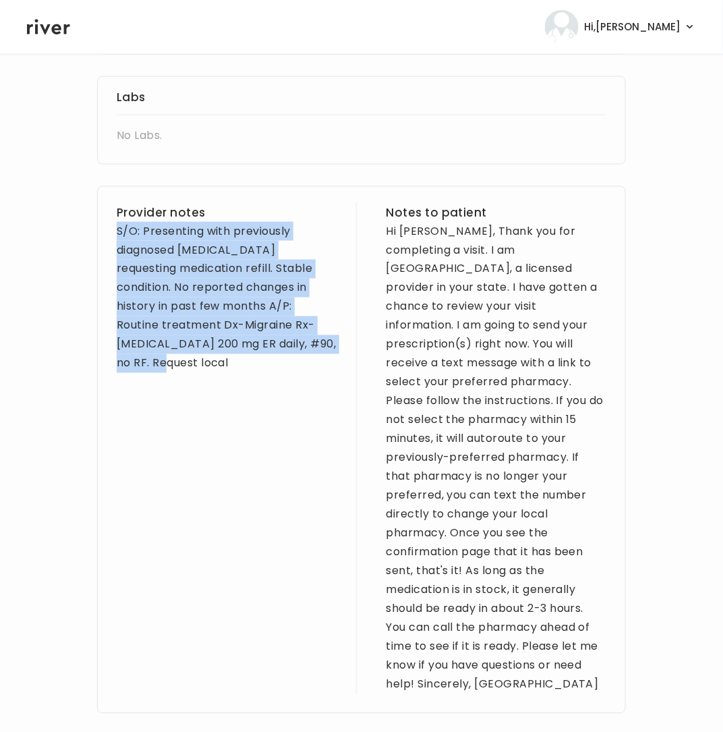
drag, startPoint x: 119, startPoint y: 230, endPoint x: 333, endPoint y: 350, distance: 245.9
click at [333, 350] on div "Provider notes S/O: Presenting with previously diagnosed Migraines requesting m…" at bounding box center [361, 450] width 529 height 528
copy div "S/O: Presenting with previously diagnosed Migraines requesting medication refil…"
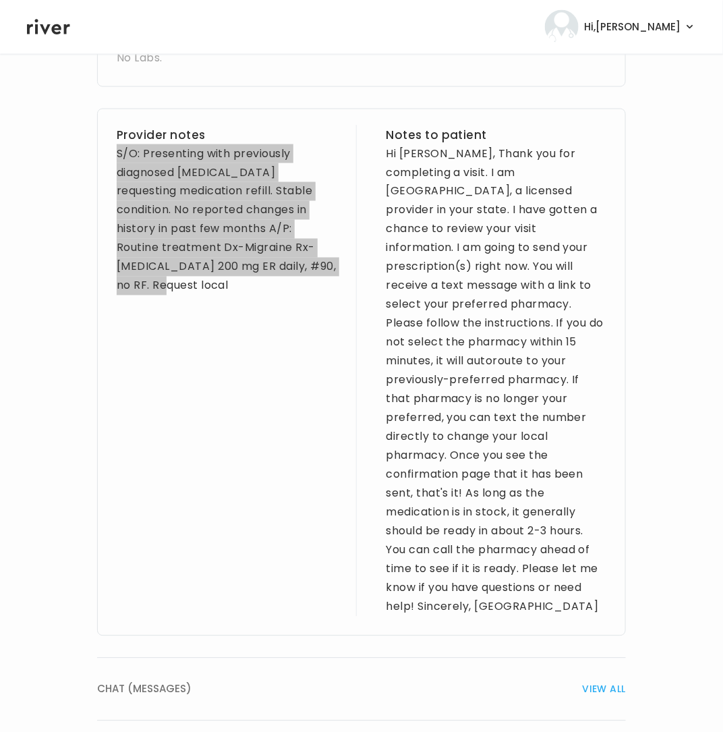
scroll to position [538, 0]
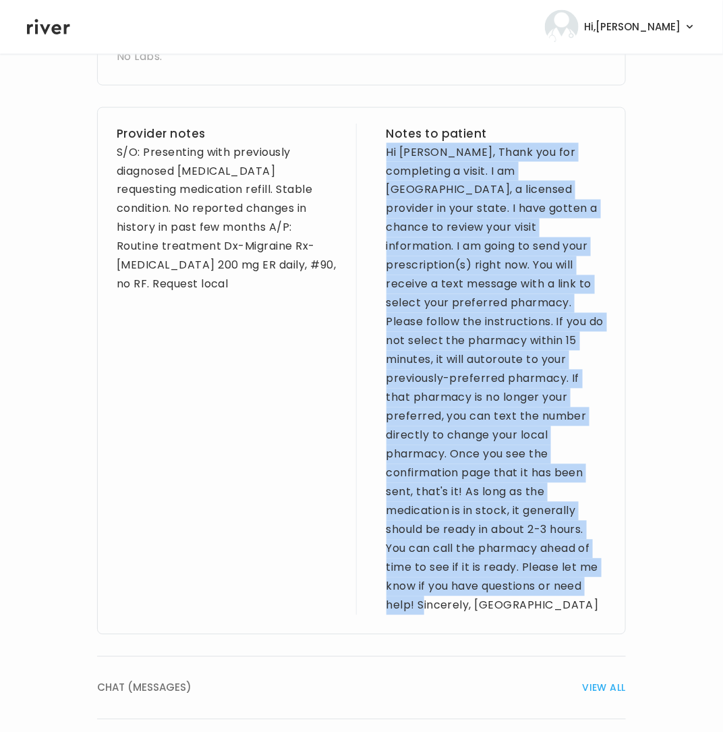
drag, startPoint x: 385, startPoint y: 151, endPoint x: 571, endPoint y: 571, distance: 458.9
click at [571, 571] on div "Provider notes S/O: Presenting with previously diagnosed Migraines requesting m…" at bounding box center [361, 371] width 529 height 528
copy div "Hi Jose, Thank you for completing a visit. I am Brittney, a licensed provider i…"
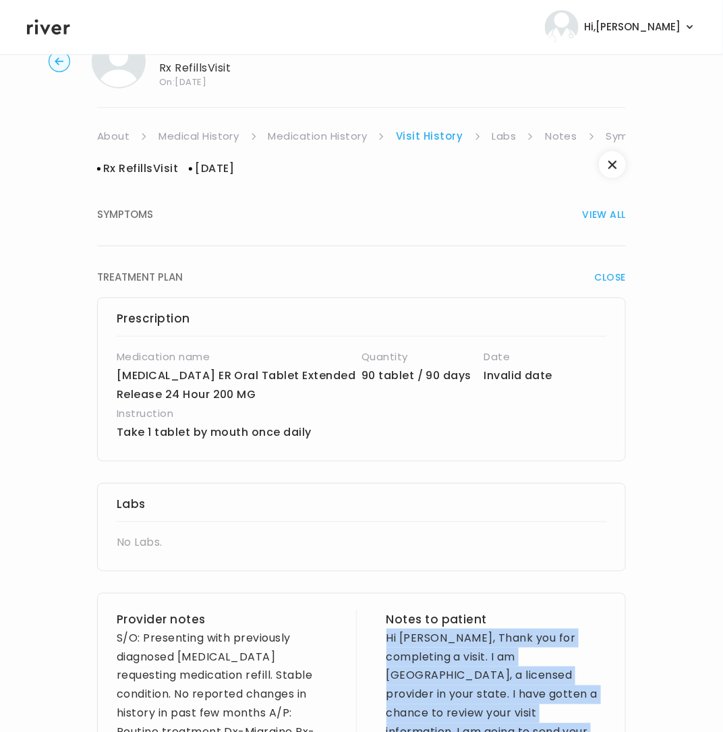
scroll to position [0, 0]
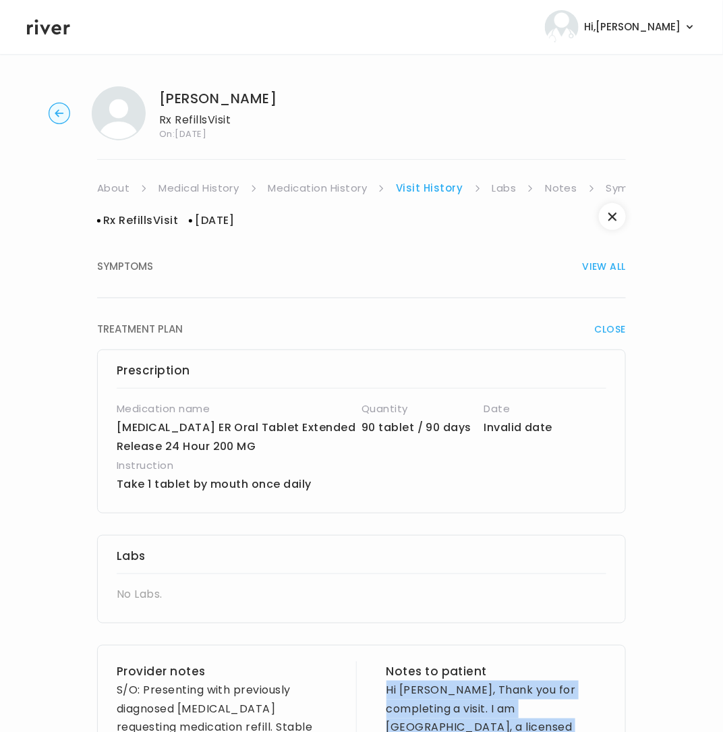
click at [505, 190] on link "Labs" at bounding box center [505, 188] width 24 height 19
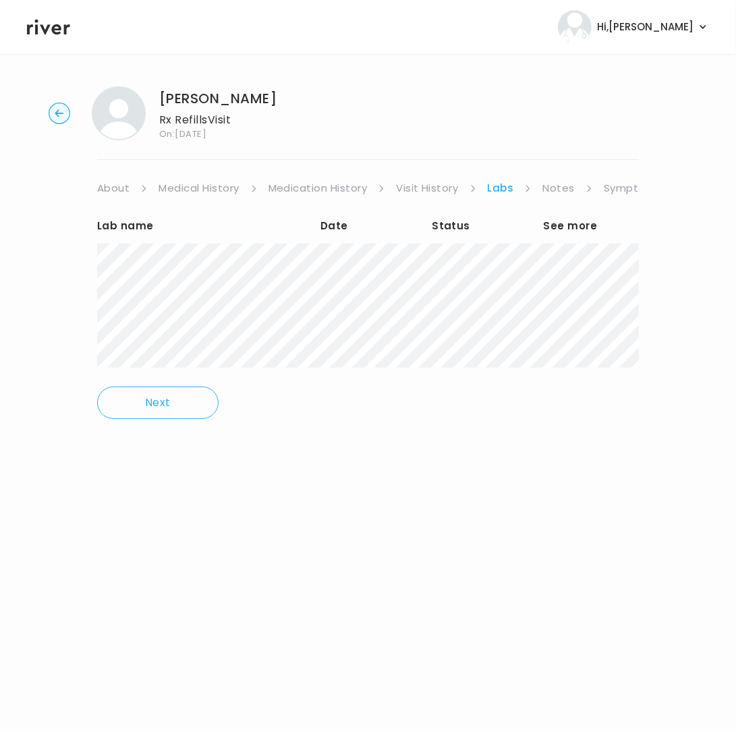
drag, startPoint x: 552, startPoint y: 190, endPoint x: 590, endPoint y: 190, distance: 38.5
click at [553, 190] on link "Notes" at bounding box center [558, 188] width 32 height 19
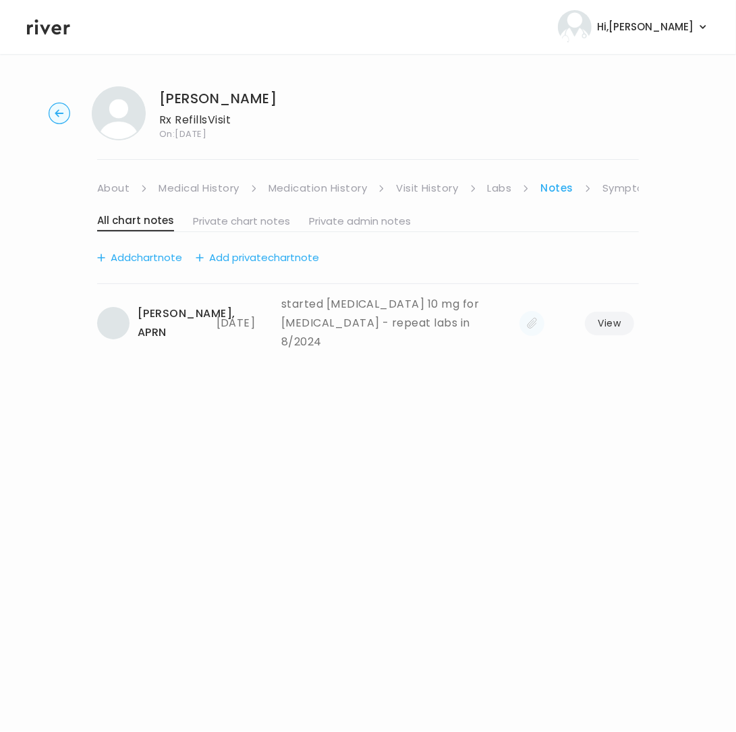
click at [624, 189] on link "Symptoms" at bounding box center [632, 188] width 58 height 19
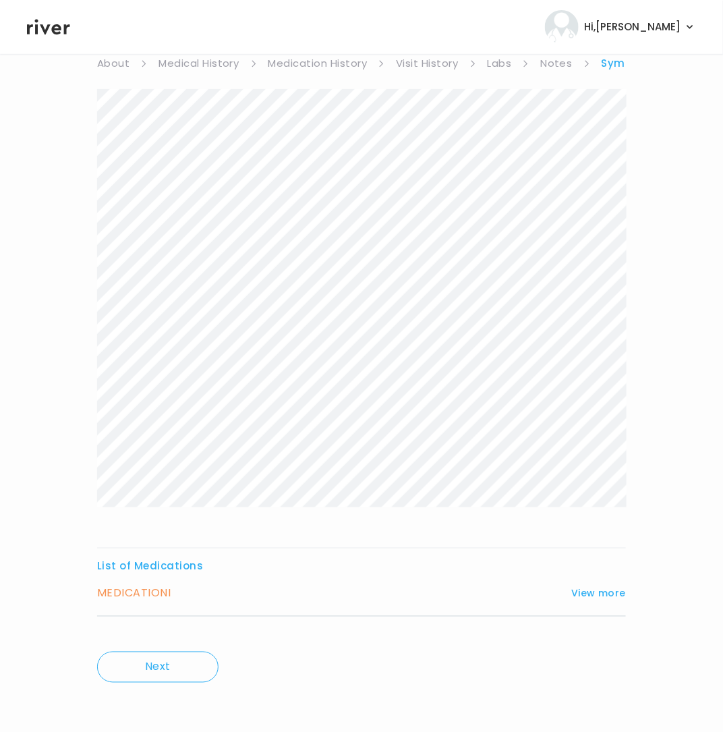
scroll to position [123, 0]
click at [601, 596] on button "View more" at bounding box center [599, 594] width 55 height 16
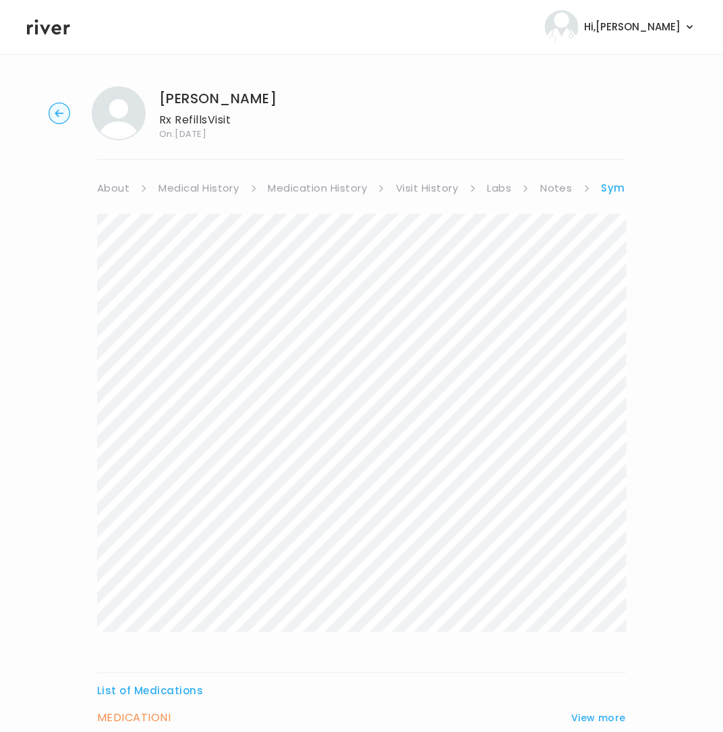
scroll to position [3, 0]
click at [416, 188] on link "Visit History" at bounding box center [427, 184] width 62 height 19
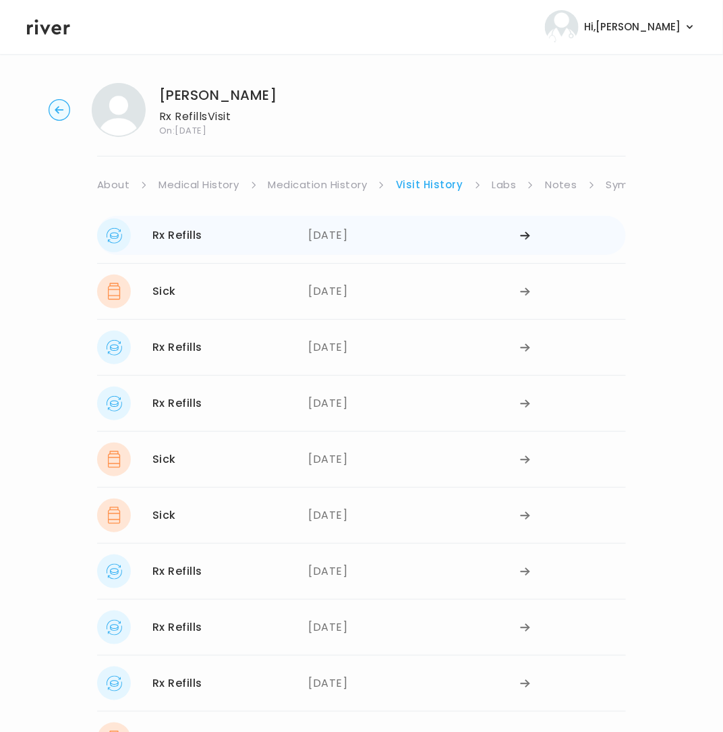
click at [337, 227] on div "07/28/2025" at bounding box center [415, 236] width 212 height 34
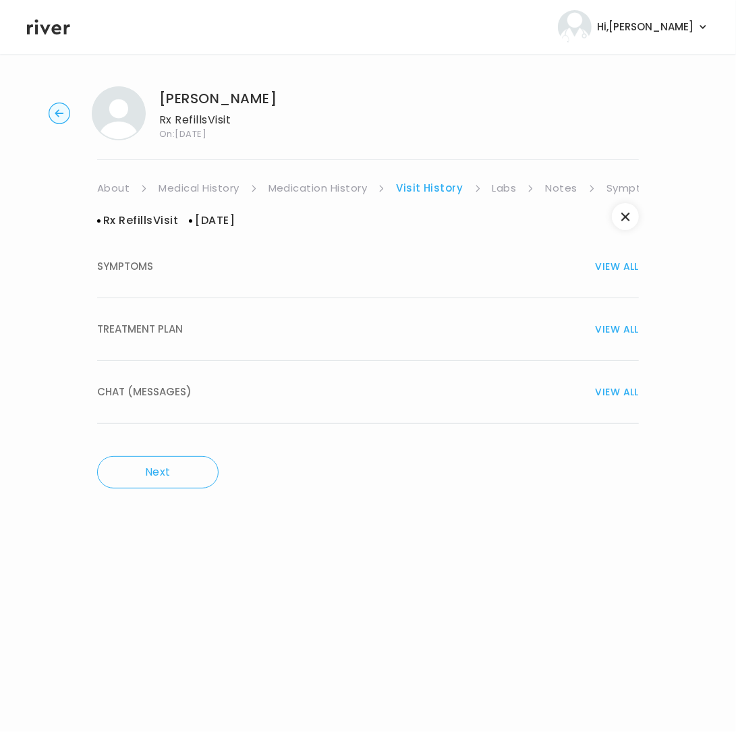
click at [154, 339] on span "TREATMENT PLAN" at bounding box center [140, 329] width 86 height 19
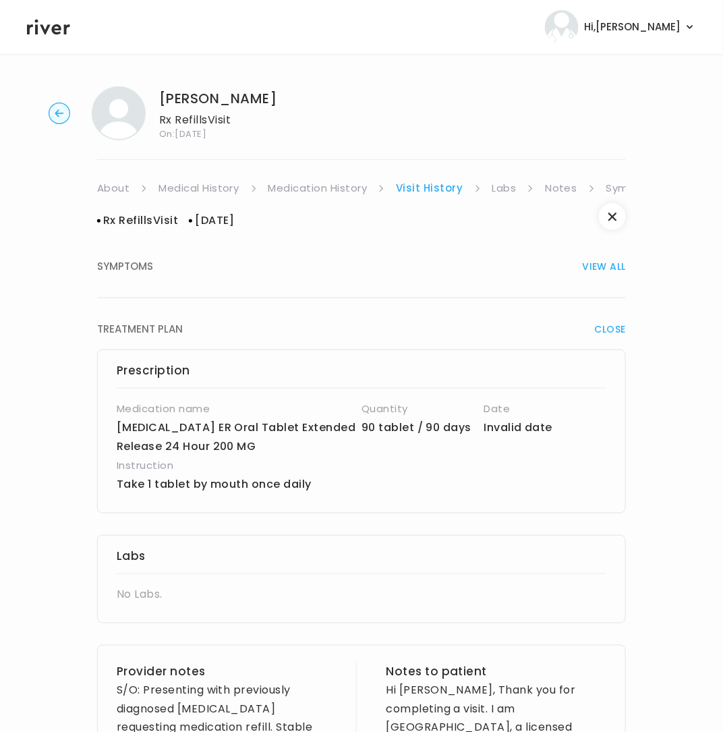
click at [121, 430] on p "lamoTRIgine ER Oral Tablet Extended Release 24 Hour 200 MG" at bounding box center [239, 437] width 245 height 38
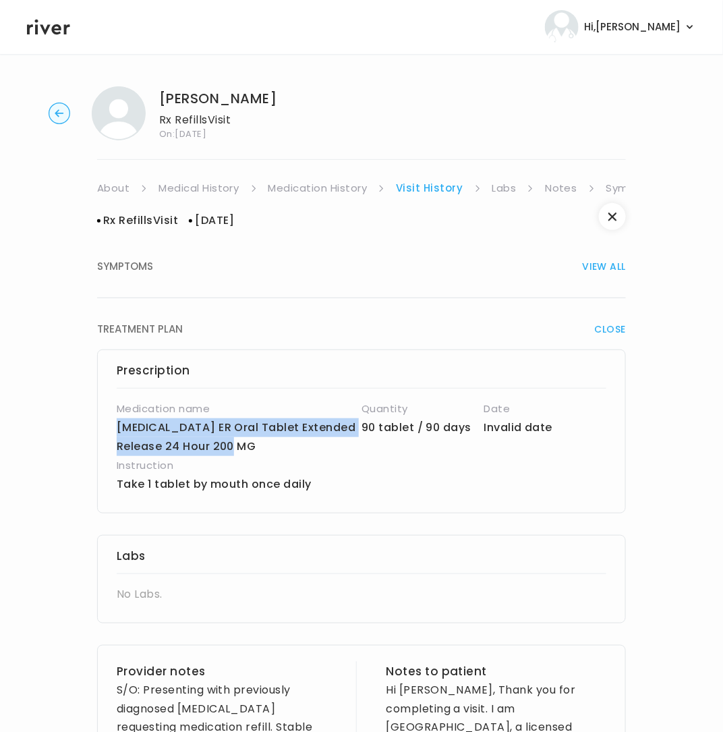
drag, startPoint x: 113, startPoint y: 427, endPoint x: 286, endPoint y: 447, distance: 174.5
click at [286, 447] on div "Prescription Medication name lamoTRIgine ER Oral Tablet Extended Release 24 Hou…" at bounding box center [361, 432] width 529 height 164
copy p "lamoTRIgine ER Oral Tablet Extended Release 24 Hour 200 MG"
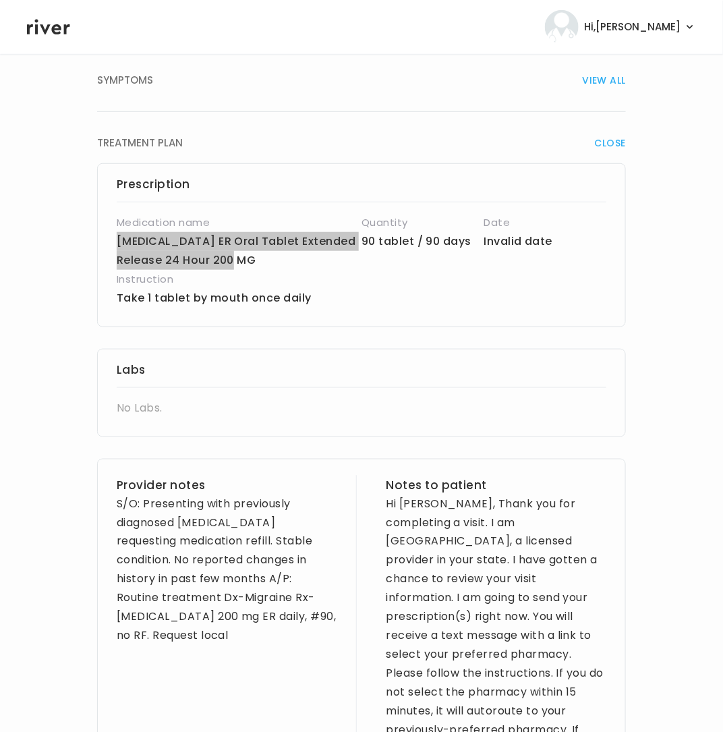
scroll to position [187, 0]
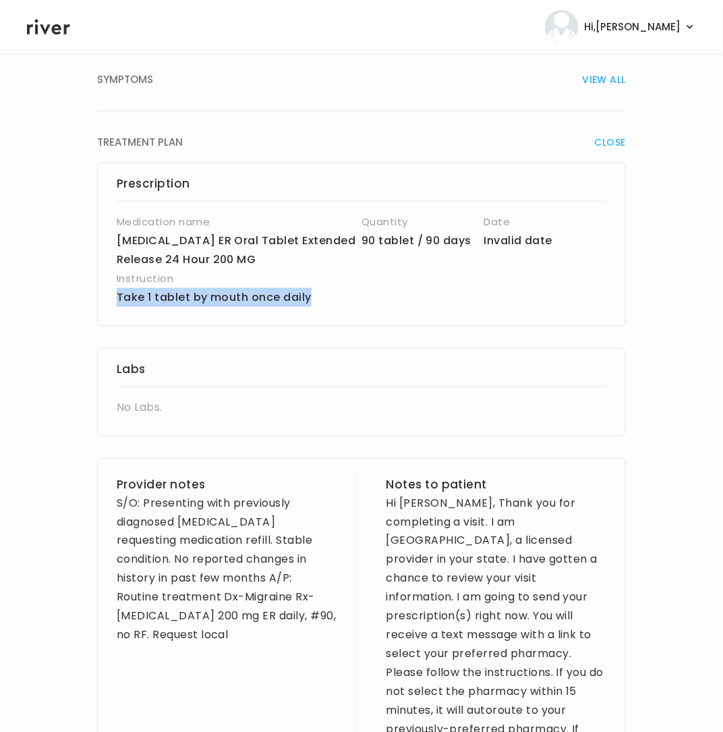
drag, startPoint x: 117, startPoint y: 296, endPoint x: 311, endPoint y: 294, distance: 194.3
click at [311, 294] on p "Take 1 tablet by mouth once daily" at bounding box center [321, 297] width 408 height 19
copy p "Take 1 tablet by mouth once daily"
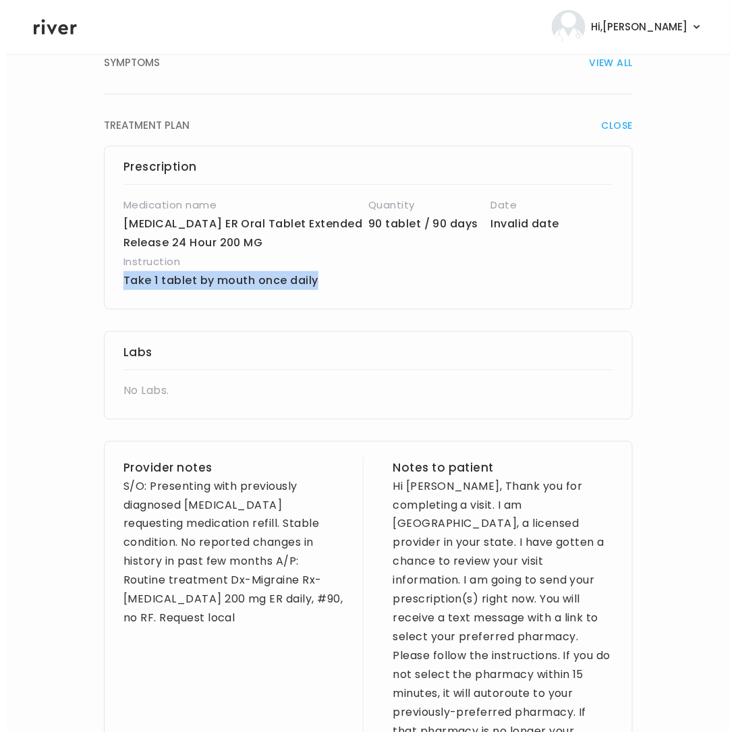
scroll to position [0, 0]
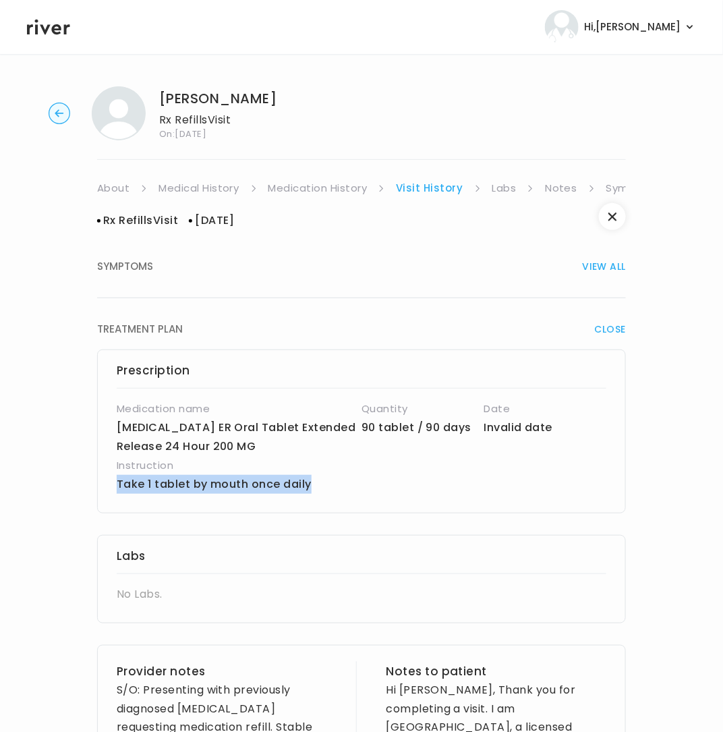
click at [53, 108] on circle "button" at bounding box center [59, 113] width 21 height 21
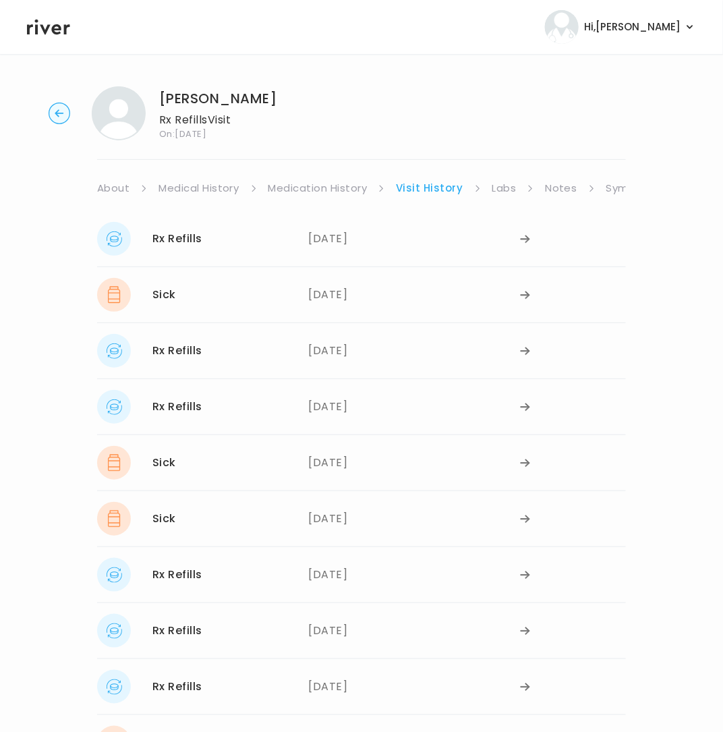
click at [607, 186] on link "Symptoms" at bounding box center [636, 188] width 58 height 19
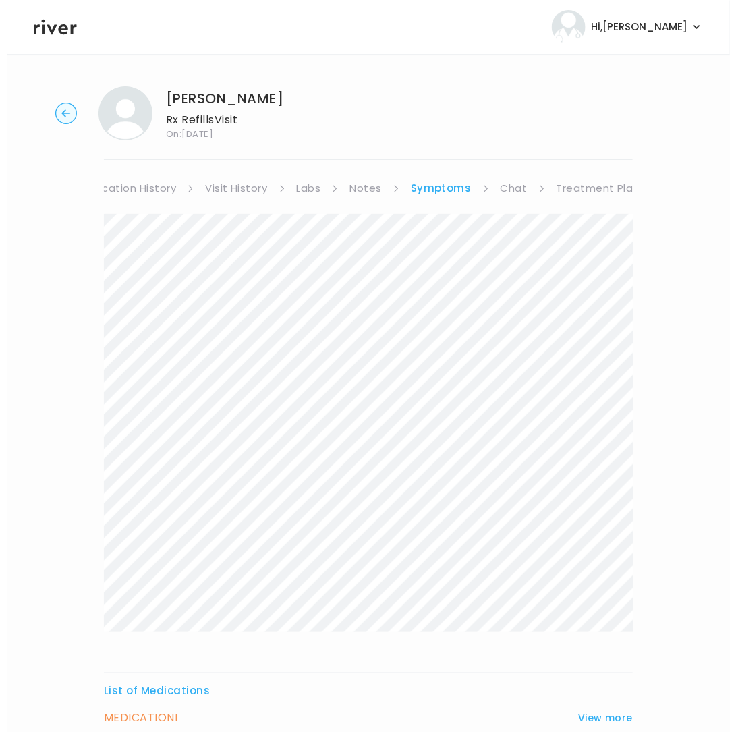
scroll to position [0, 199]
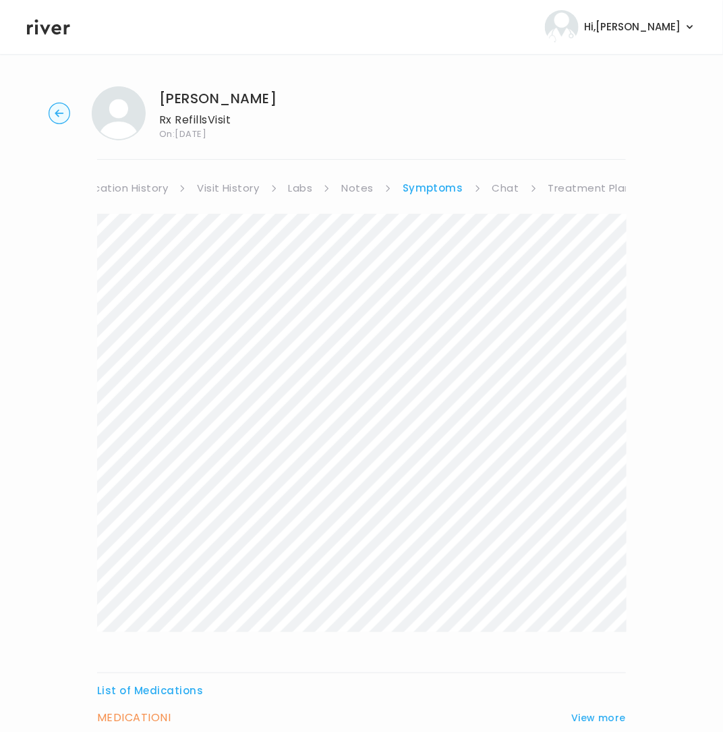
click at [553, 187] on link "Treatment Plan" at bounding box center [591, 188] width 84 height 19
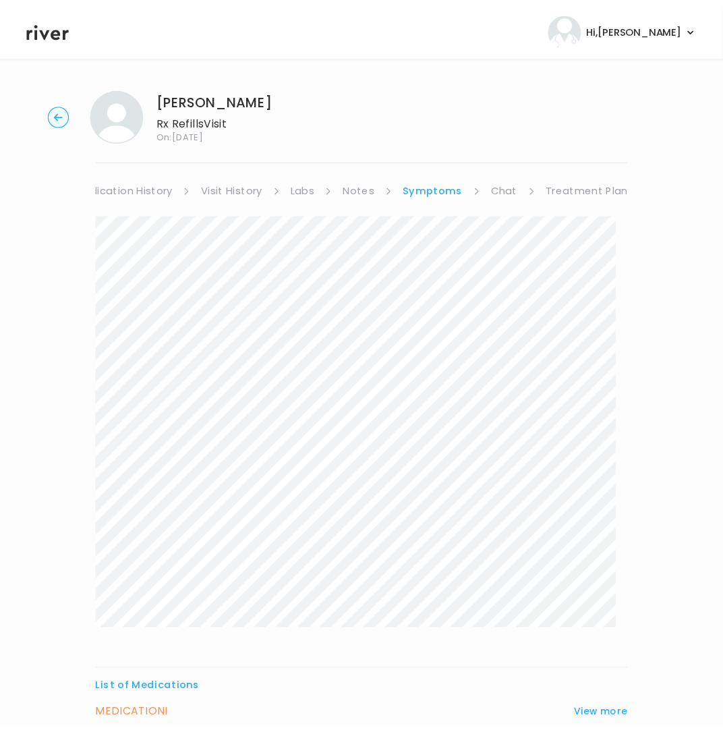
scroll to position [0, 186]
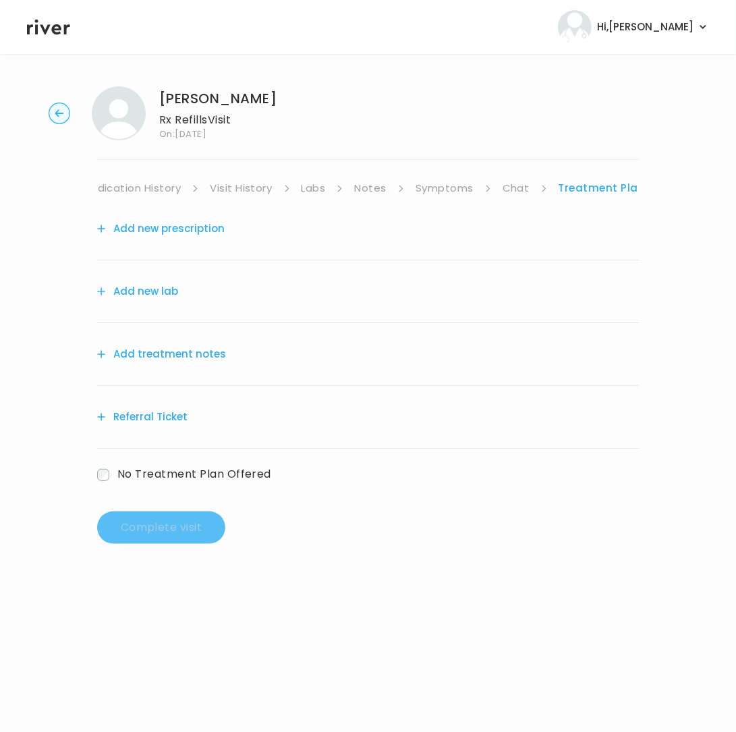
click at [188, 358] on button "Add treatment notes" at bounding box center [161, 354] width 129 height 19
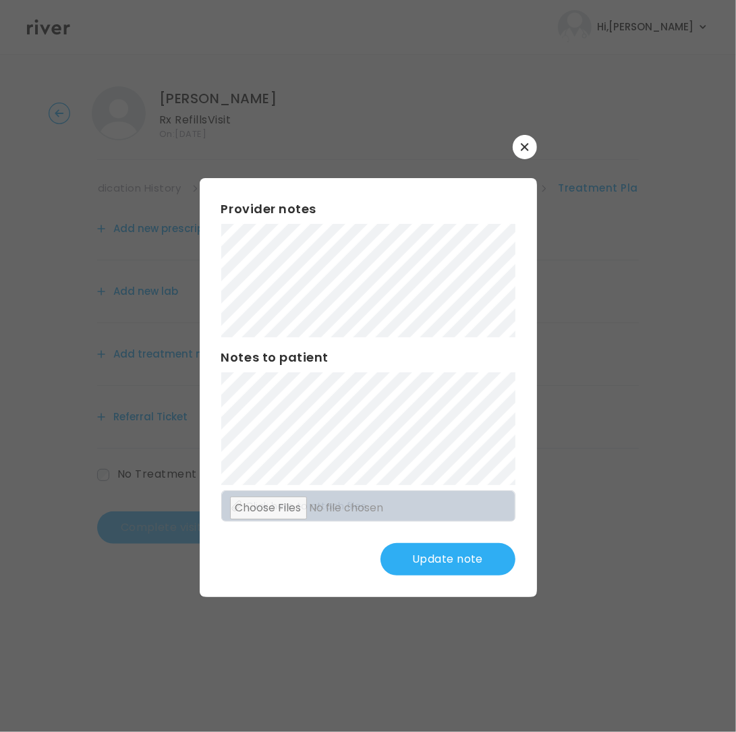
click at [447, 557] on button "Update note" at bounding box center [448, 559] width 135 height 32
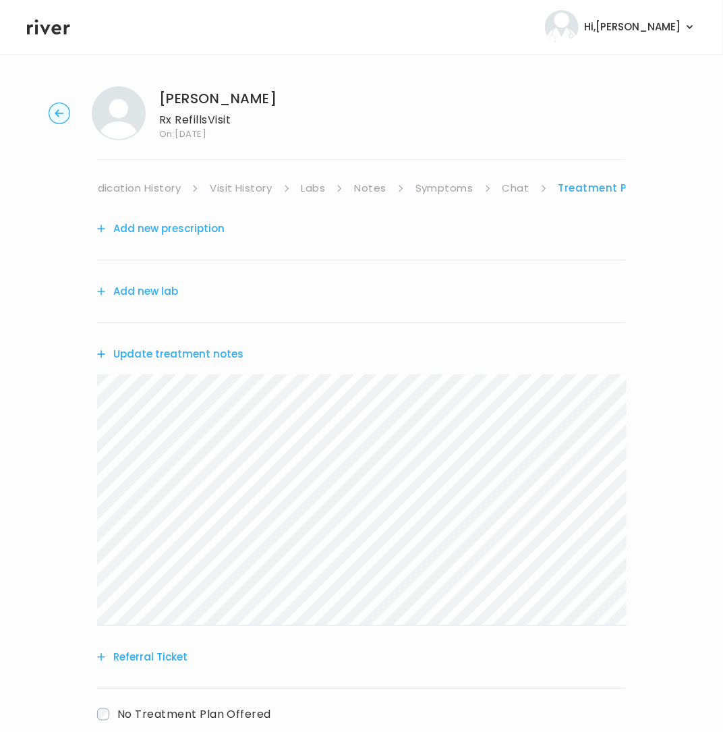
click at [432, 191] on link "Symptoms" at bounding box center [445, 188] width 58 height 19
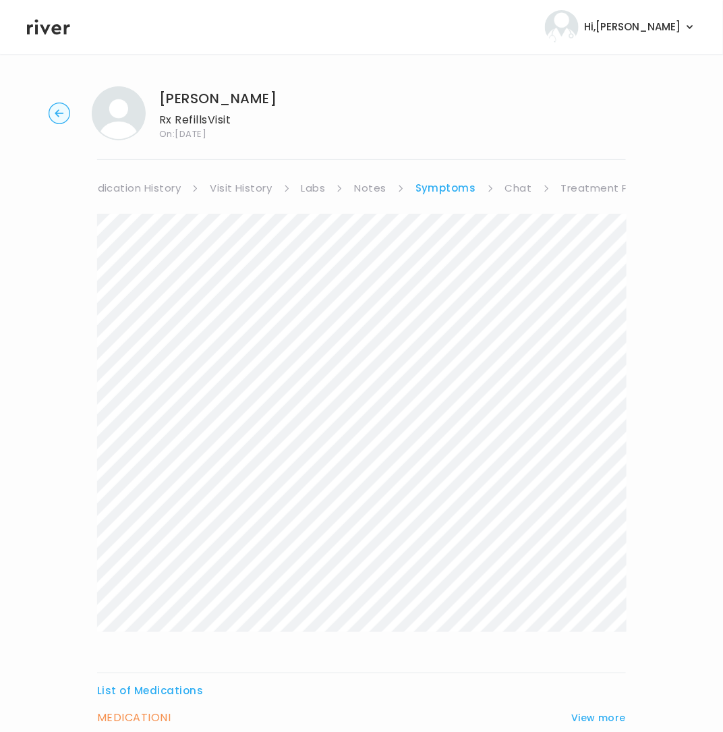
click at [590, 193] on link "Treatment Plan" at bounding box center [603, 188] width 84 height 19
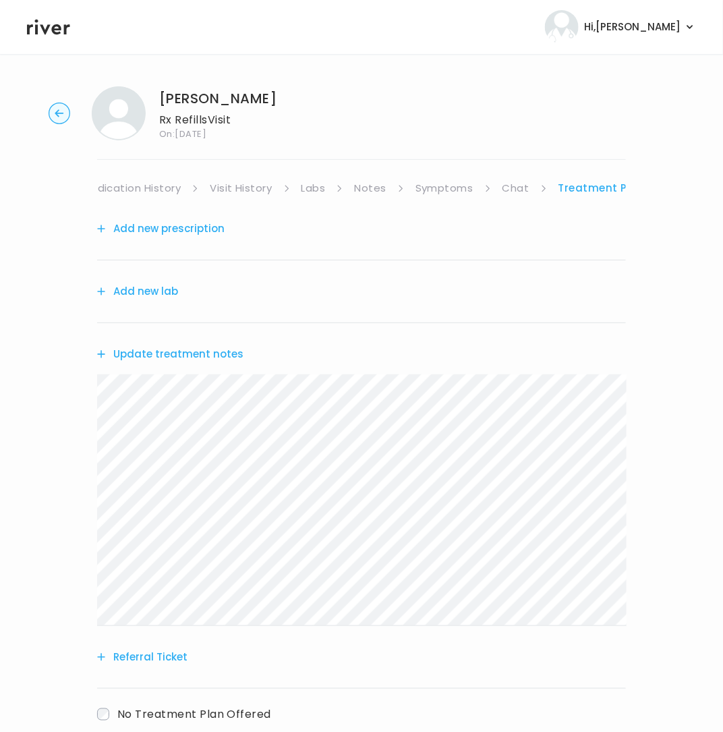
click at [195, 223] on button "Add new prescription" at bounding box center [161, 228] width 128 height 19
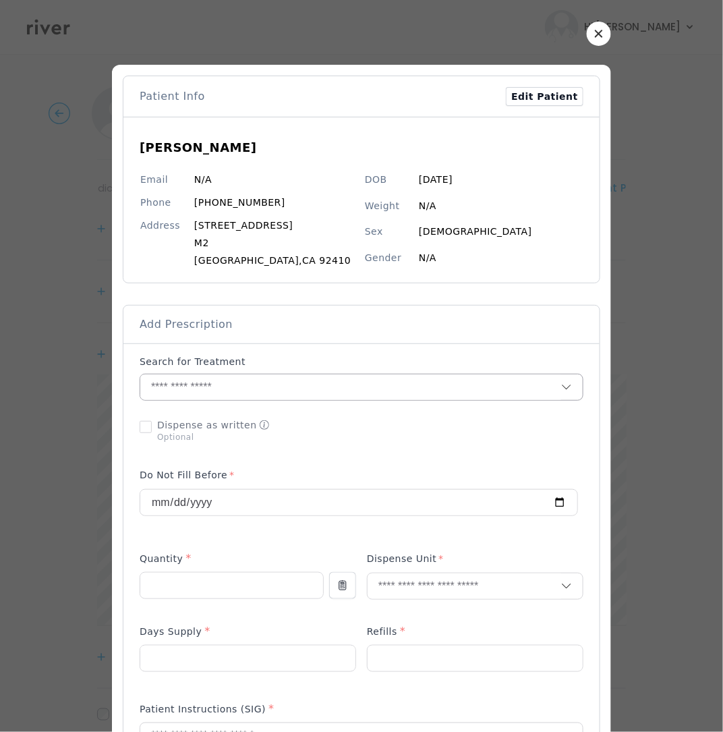
click at [176, 389] on input "text" at bounding box center [350, 387] width 421 height 26
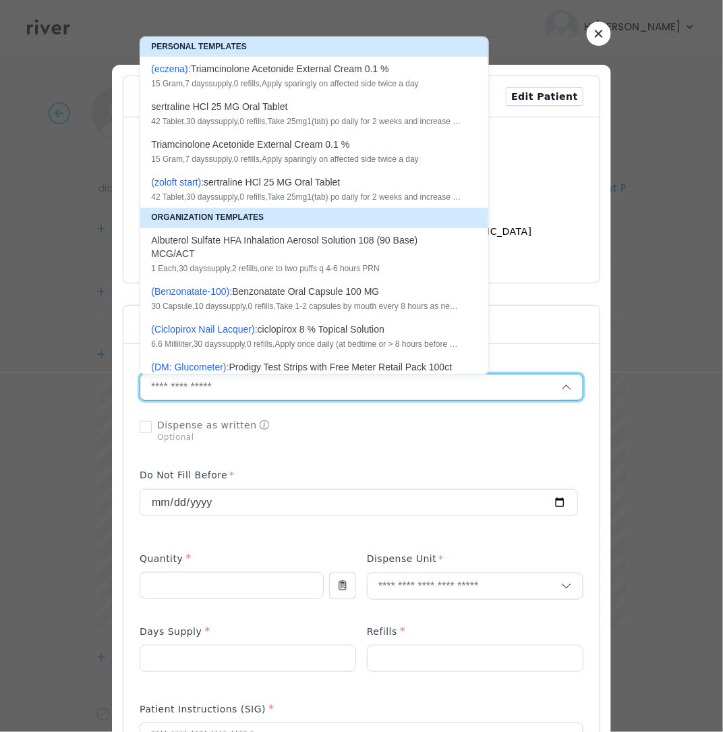
paste input "**********"
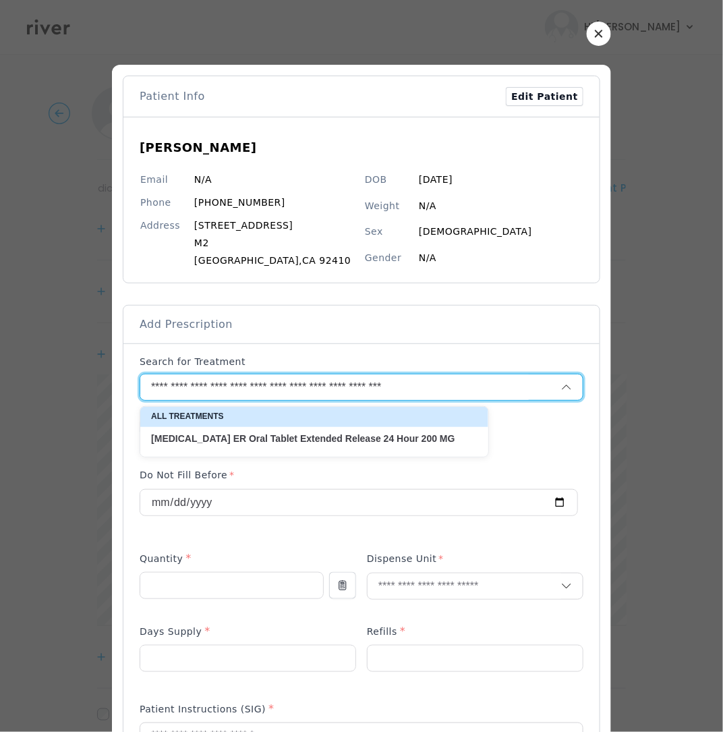
type input "**********"
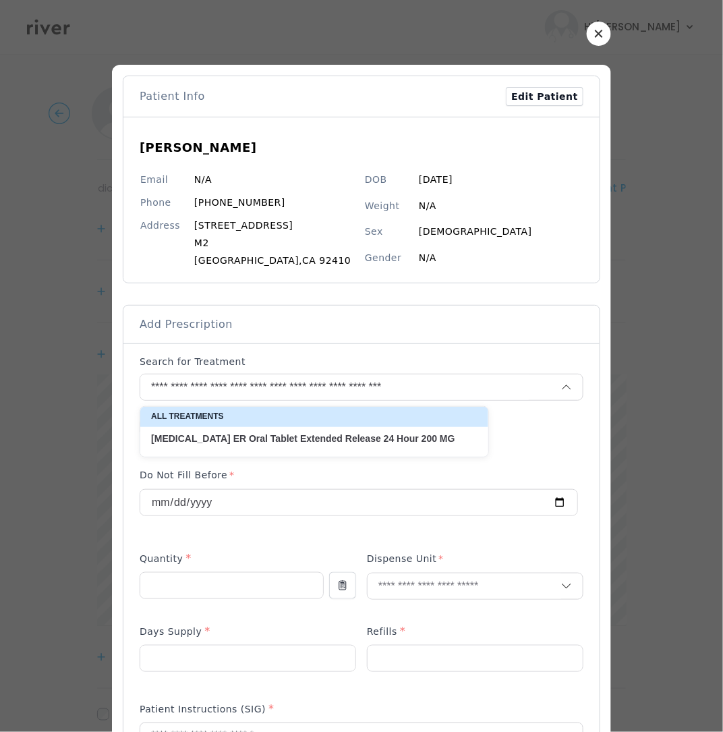
click at [320, 443] on p "lamoTRIgine ER Oral Tablet Extended Release 24 Hour 200 MG" at bounding box center [306, 439] width 310 height 13
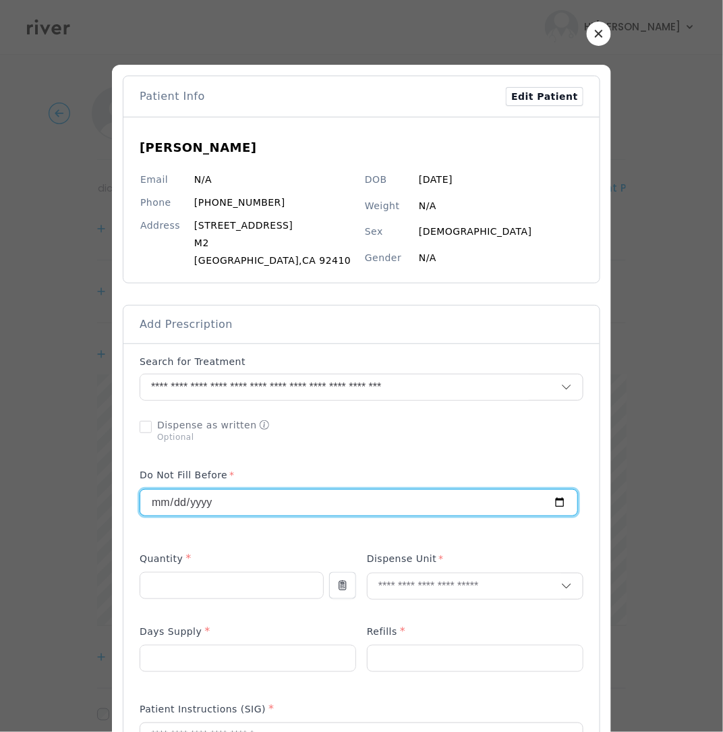
click at [192, 500] on input "**********" at bounding box center [358, 503] width 437 height 26
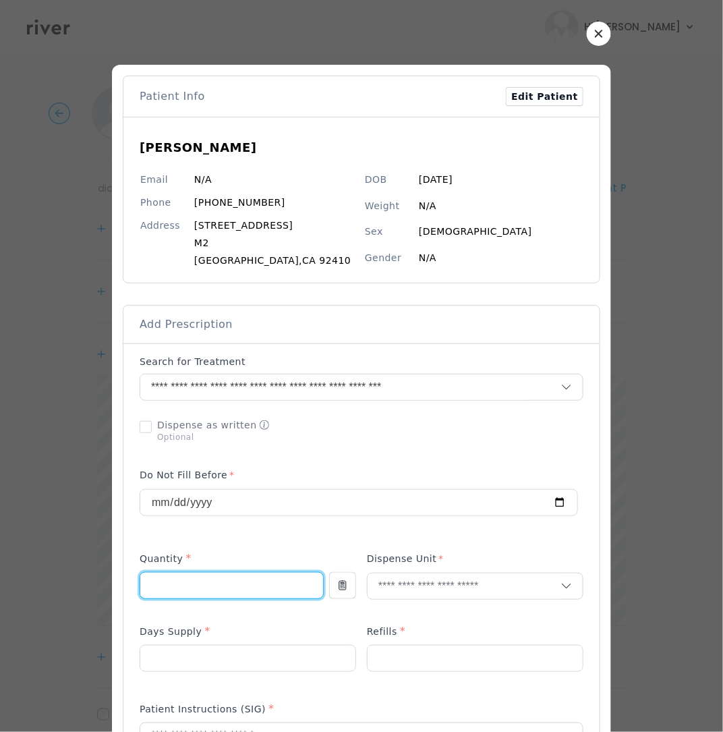
click at [186, 584] on input "number" at bounding box center [231, 586] width 183 height 26
type input "**"
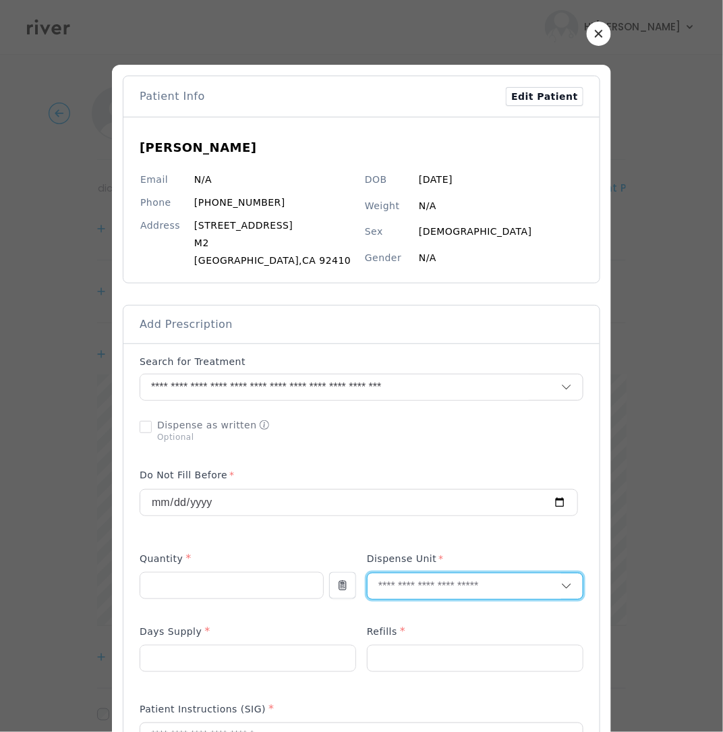
click at [416, 586] on input "text" at bounding box center [465, 587] width 194 height 26
type input "**"
click at [392, 619] on p "Tablet" at bounding box center [475, 617] width 177 height 20
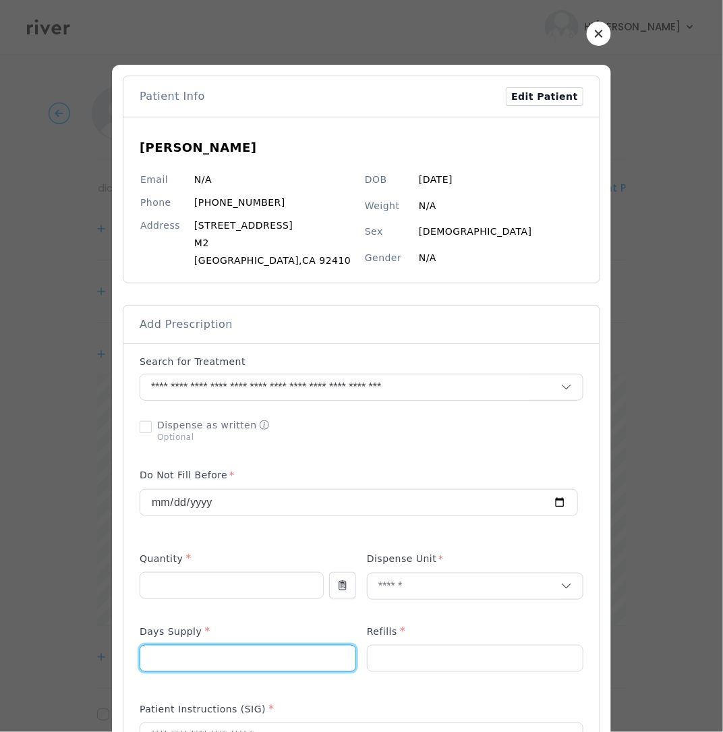
click at [200, 657] on input "number" at bounding box center [247, 659] width 215 height 26
type input "**"
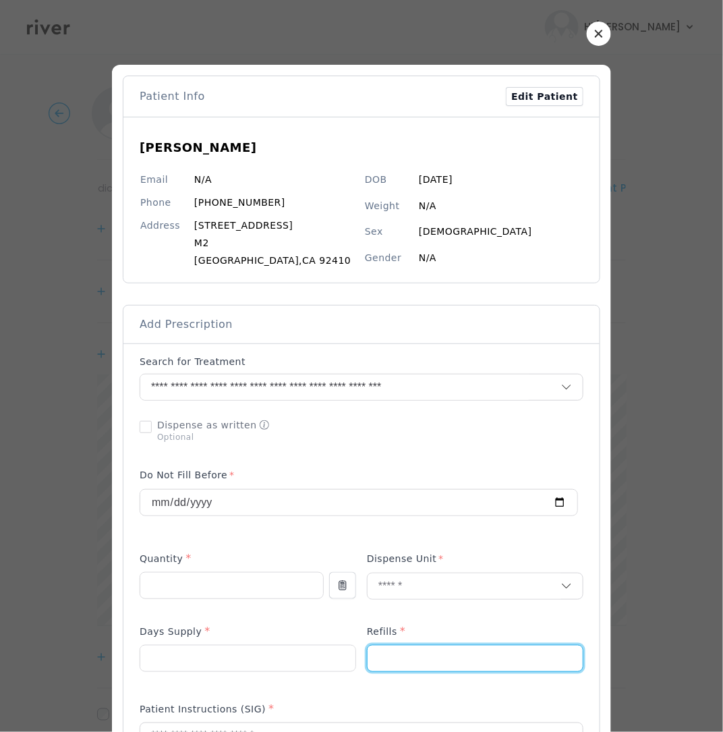
click at [424, 671] on input "number" at bounding box center [475, 659] width 215 height 26
type input "*"
drag, startPoint x: 503, startPoint y: 615, endPoint x: 478, endPoint y: 617, distance: 25.7
click at [501, 615] on p at bounding box center [475, 608] width 217 height 14
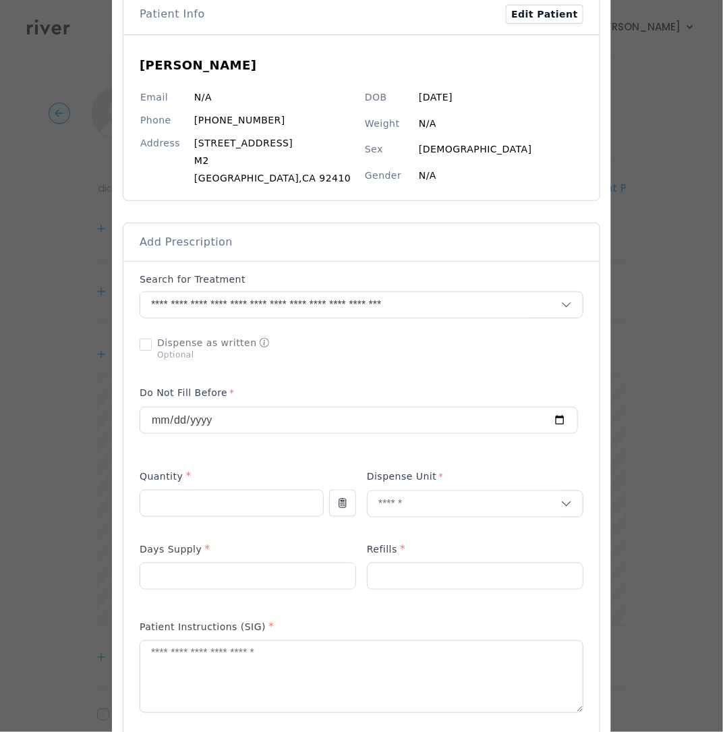
scroll to position [92, 0]
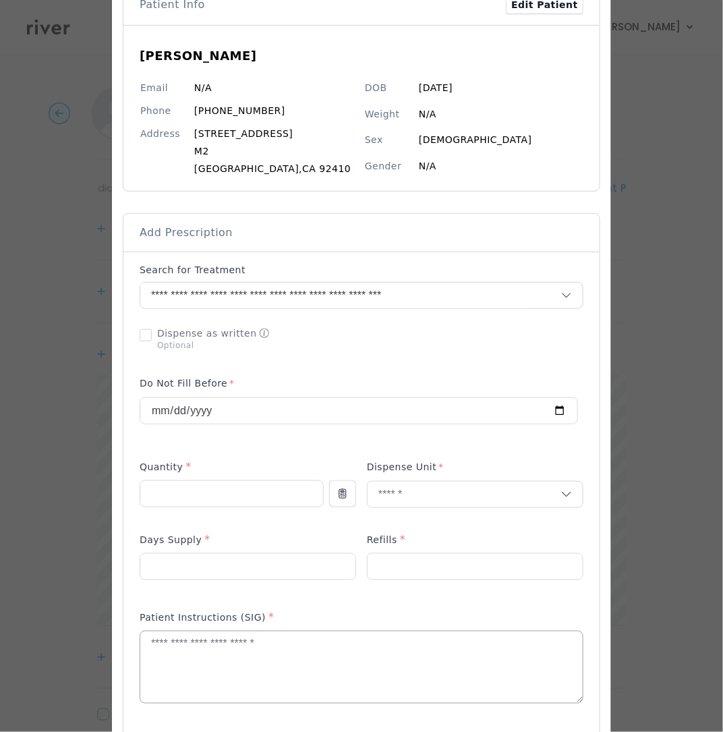
click at [200, 648] on textarea at bounding box center [361, 668] width 443 height 72
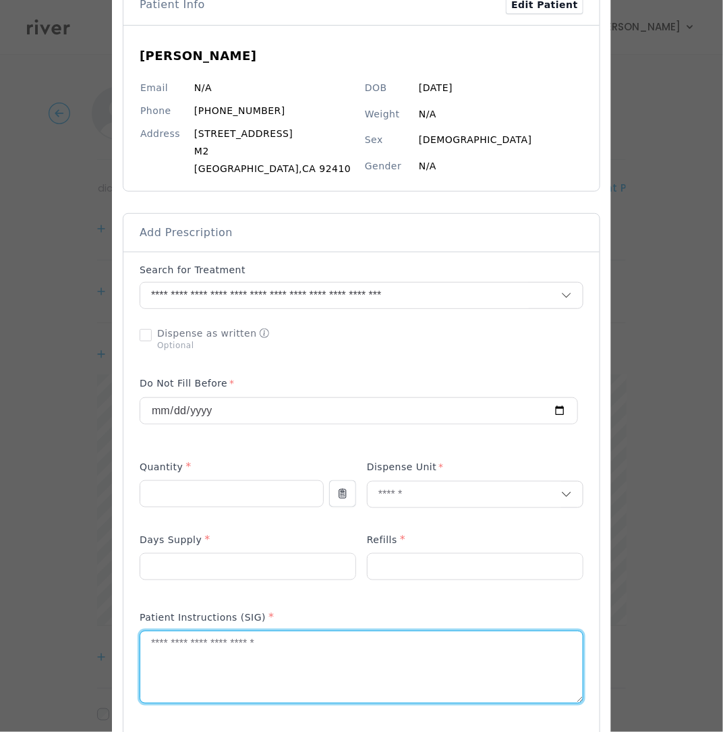
paste textarea "**********"
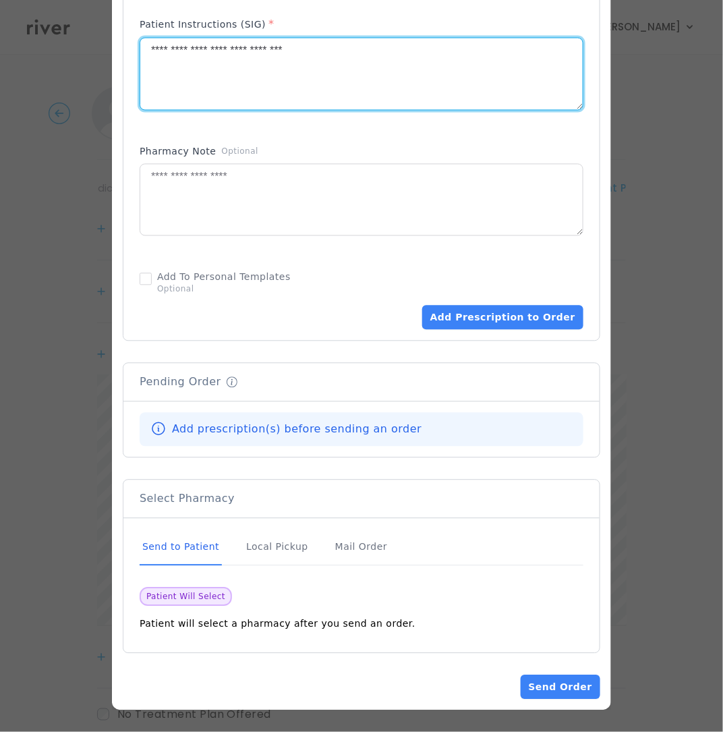
scroll to position [3, 0]
type textarea "**********"
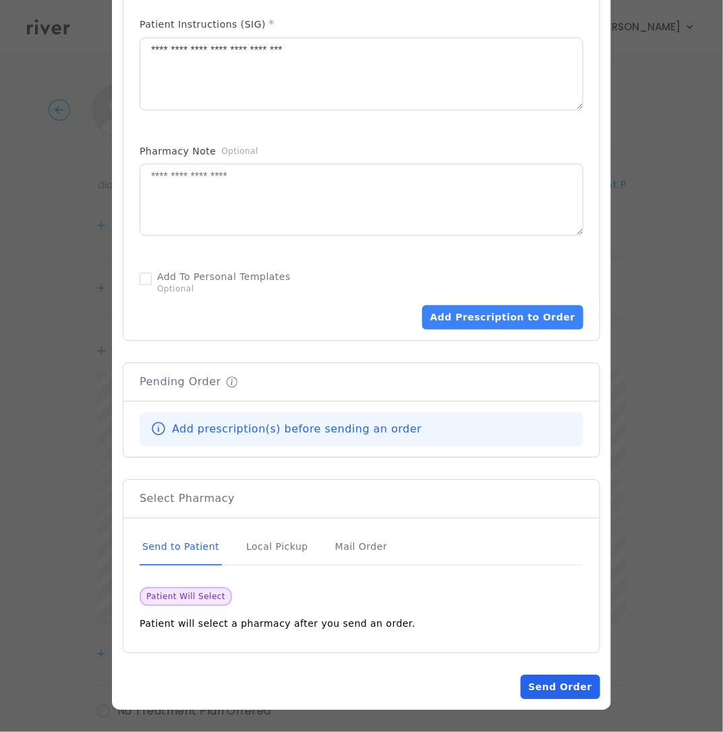
click at [562, 692] on button "Send Order" at bounding box center [561, 687] width 80 height 24
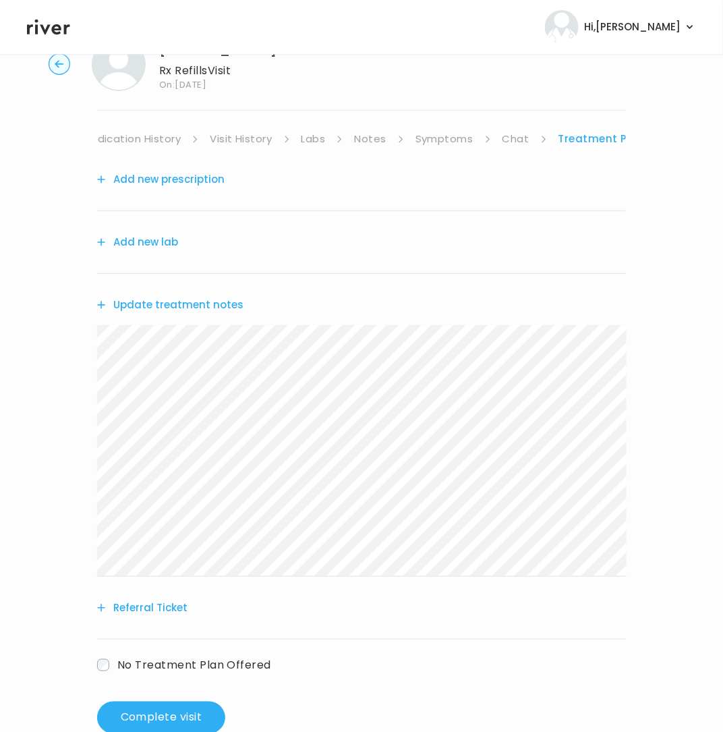
scroll to position [85, 0]
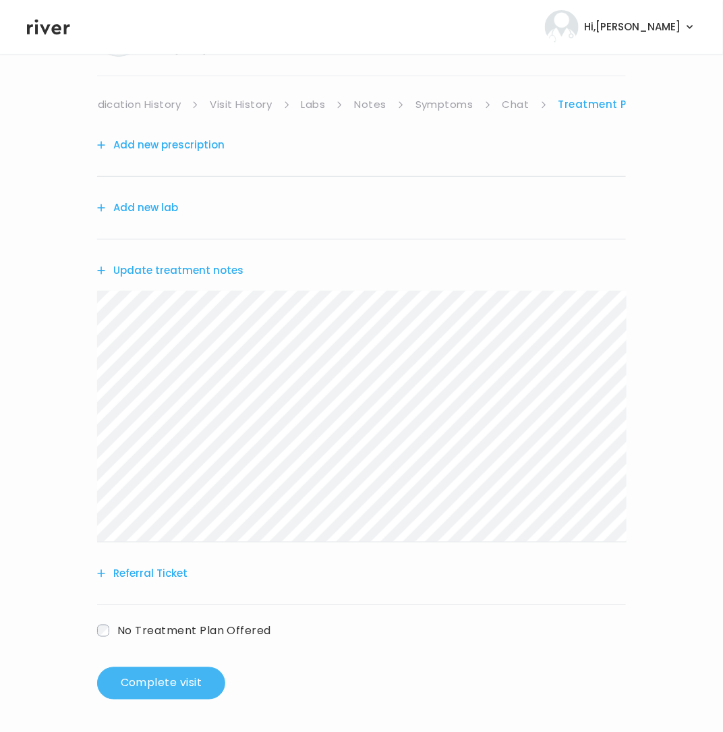
click at [134, 676] on button "Complete visit" at bounding box center [161, 683] width 128 height 32
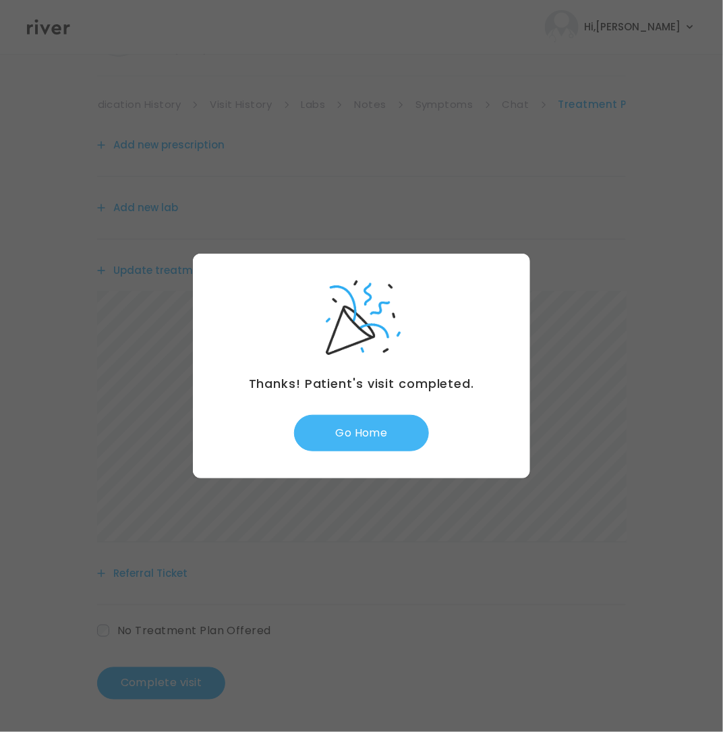
click at [360, 441] on button "Go Home" at bounding box center [361, 433] width 135 height 36
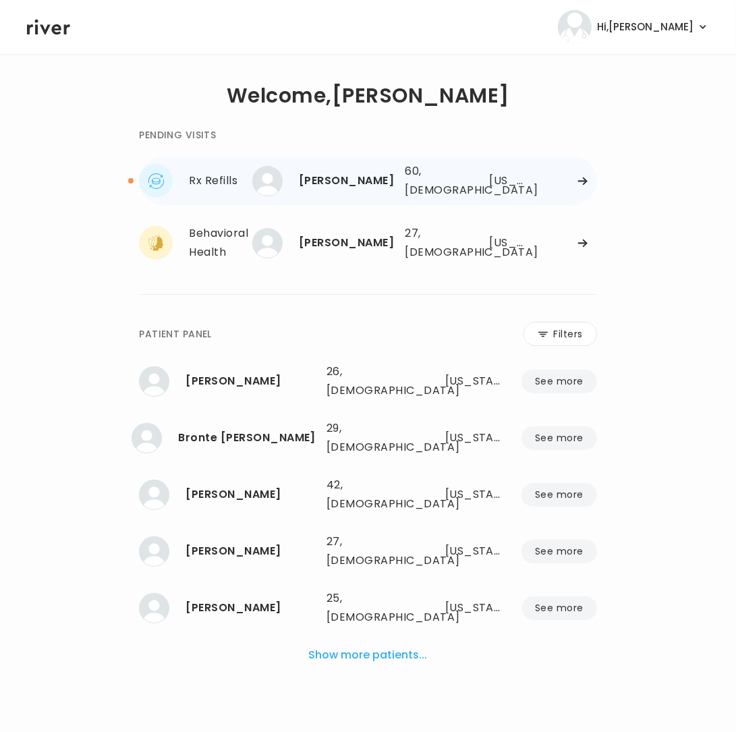
click at [350, 177] on div "[PERSON_NAME]" at bounding box center [346, 180] width 95 height 19
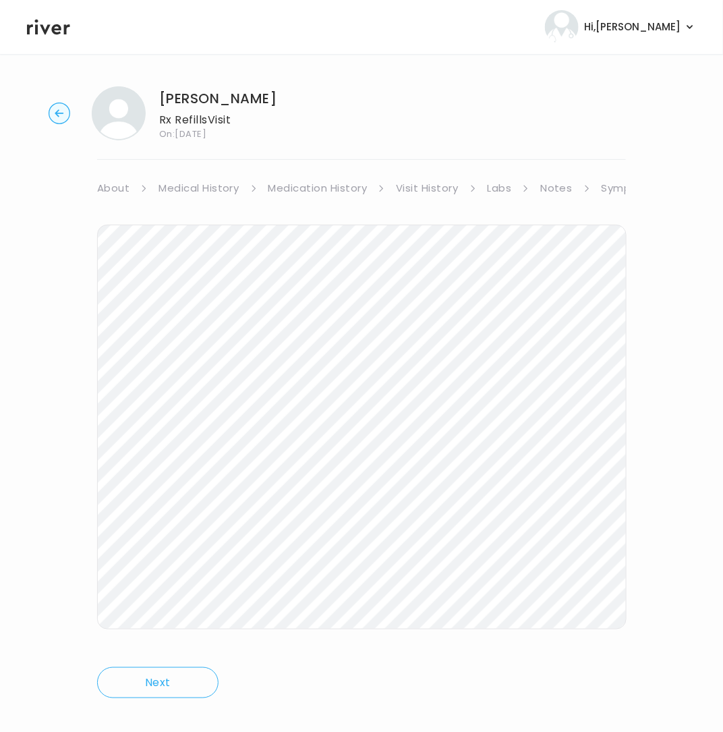
scroll to position [18, 0]
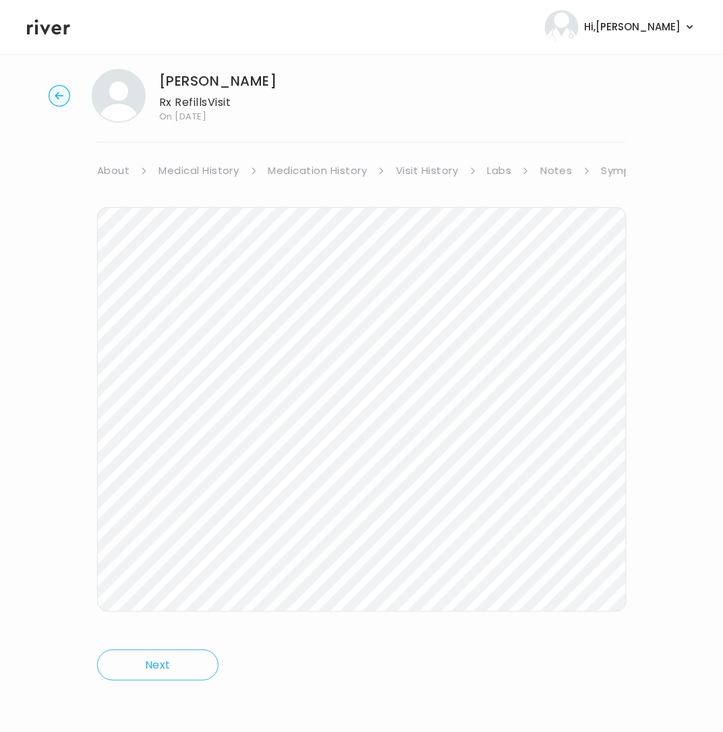
click at [554, 171] on link "Notes" at bounding box center [556, 170] width 32 height 19
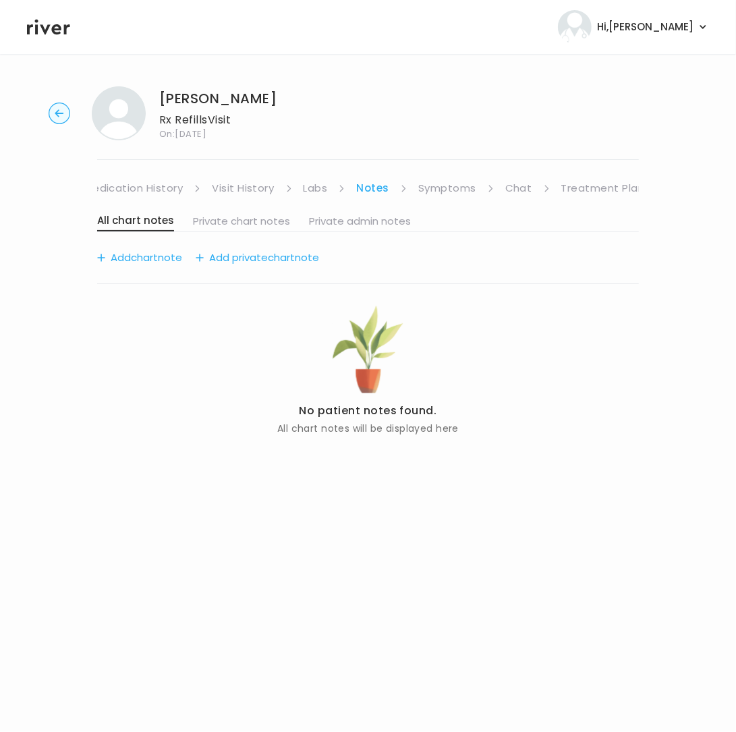
scroll to position [0, 186]
click at [523, 190] on link "Chat" at bounding box center [517, 188] width 27 height 19
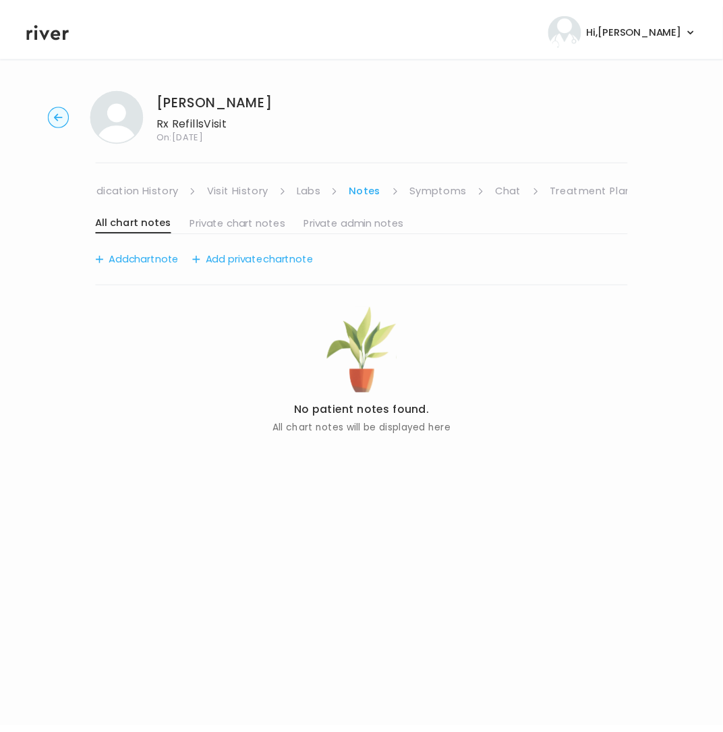
scroll to position [18, 0]
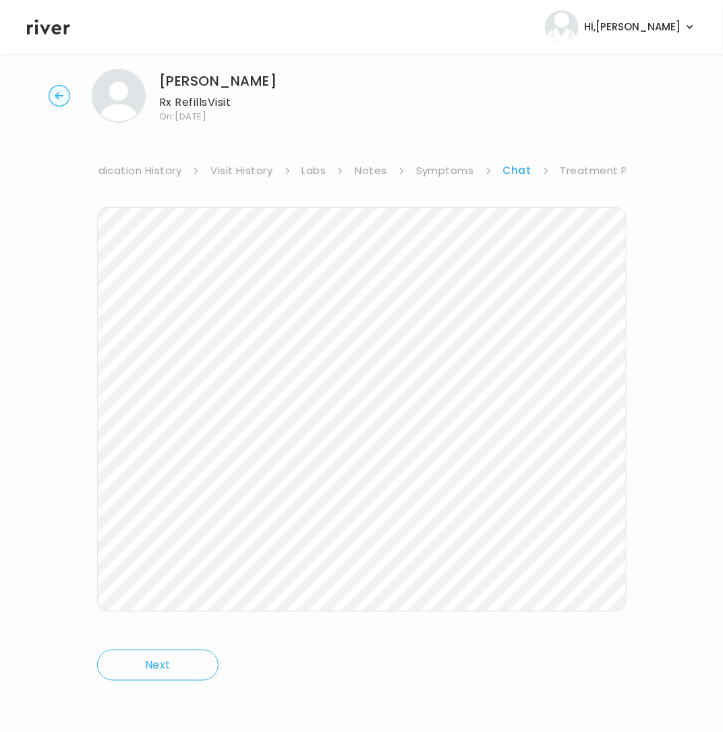
click at [609, 175] on link "Treatment Plan" at bounding box center [603, 170] width 84 height 19
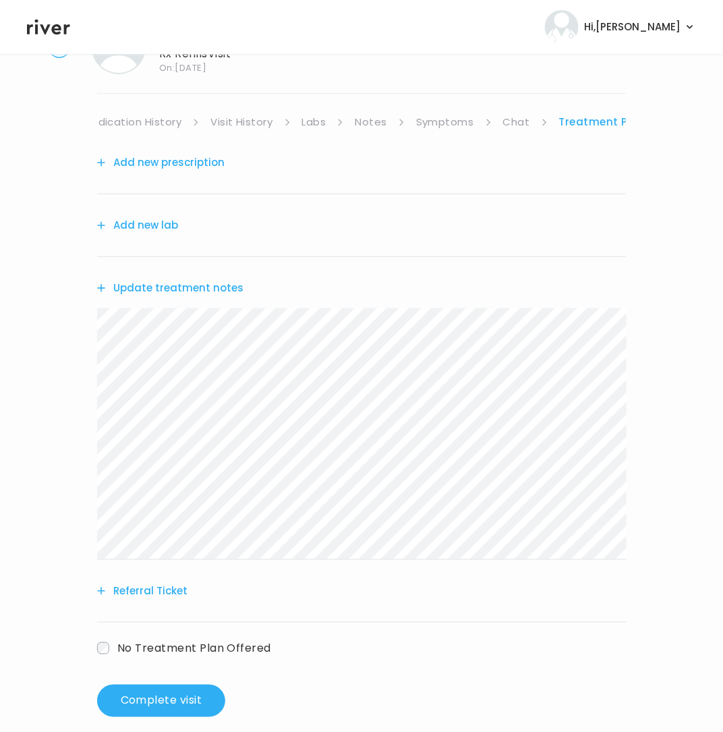
scroll to position [85, 0]
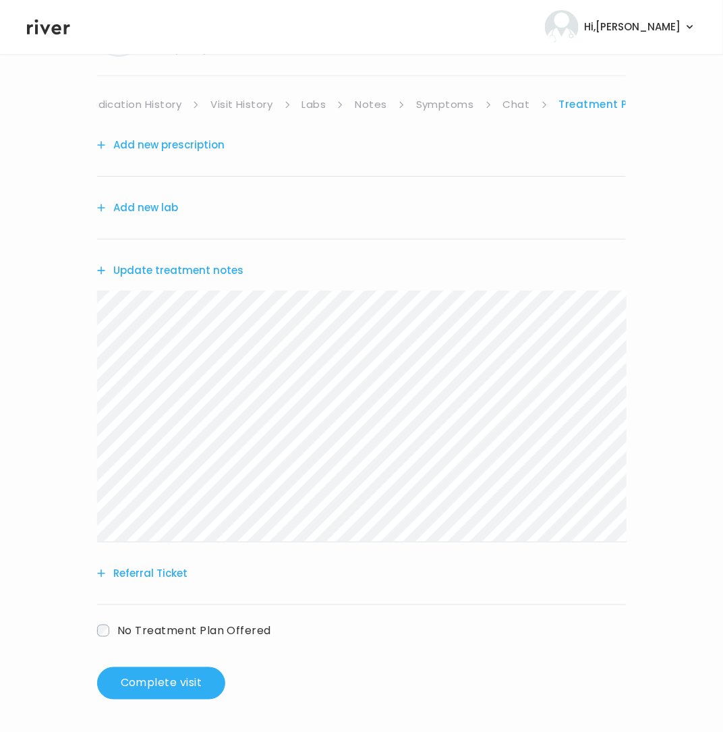
click at [455, 98] on link "Symptoms" at bounding box center [445, 104] width 58 height 19
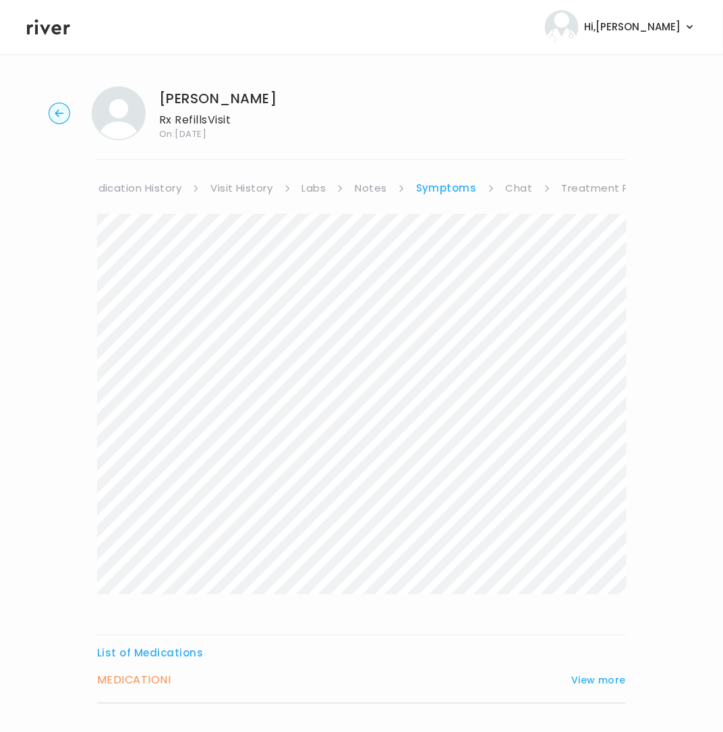
scroll to position [19, 0]
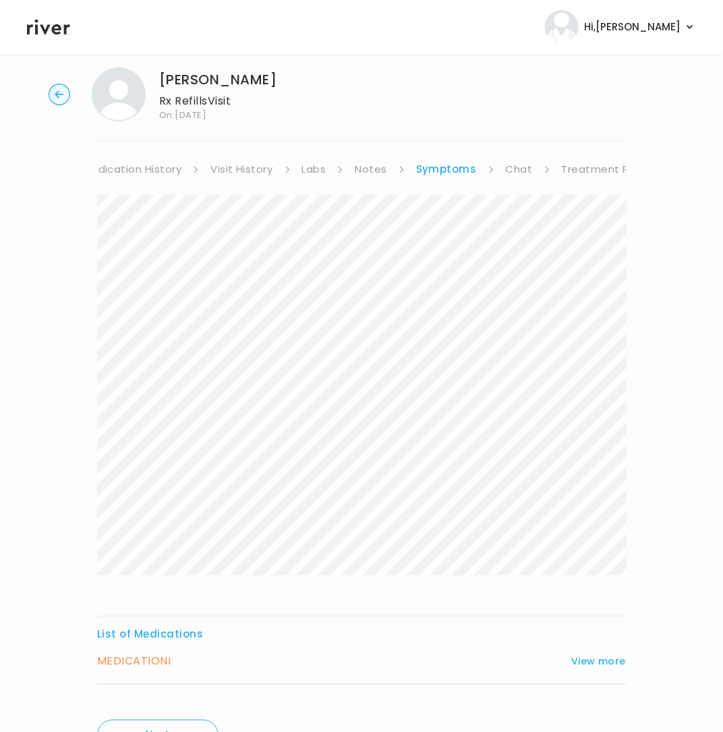
click at [160, 659] on h3 "MEDICATION I" at bounding box center [134, 661] width 74 height 19
click at [603, 657] on button "View more" at bounding box center [599, 661] width 55 height 16
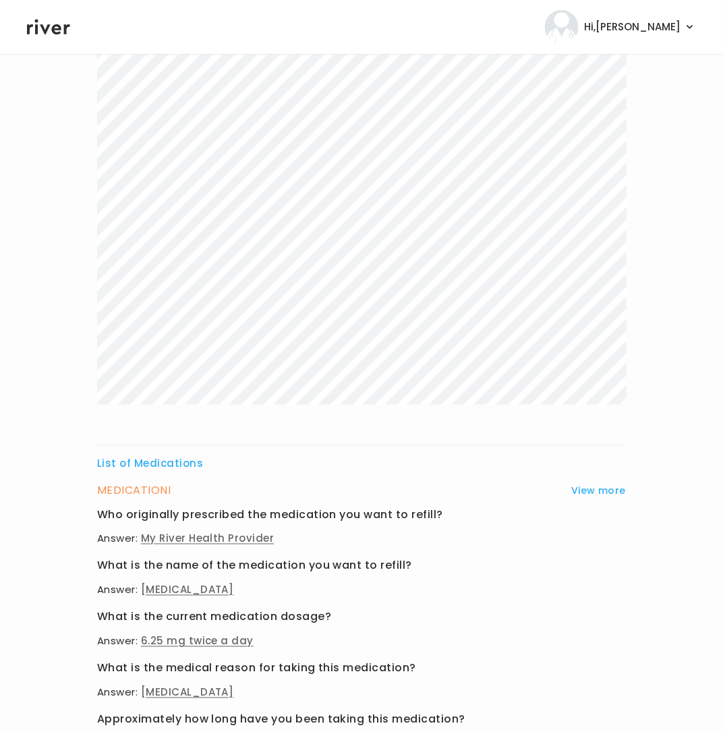
scroll to position [0, 0]
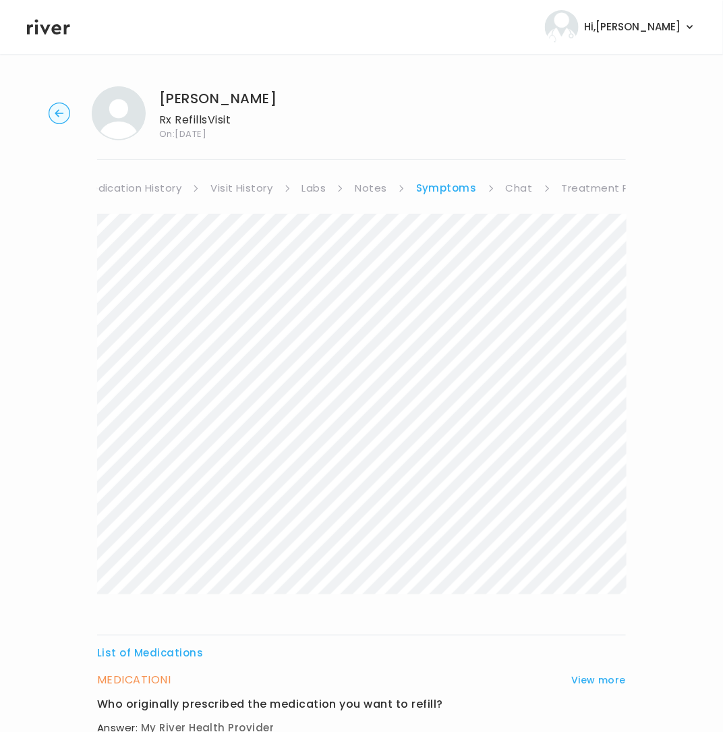
click at [599, 188] on link "Treatment Plan" at bounding box center [604, 188] width 84 height 19
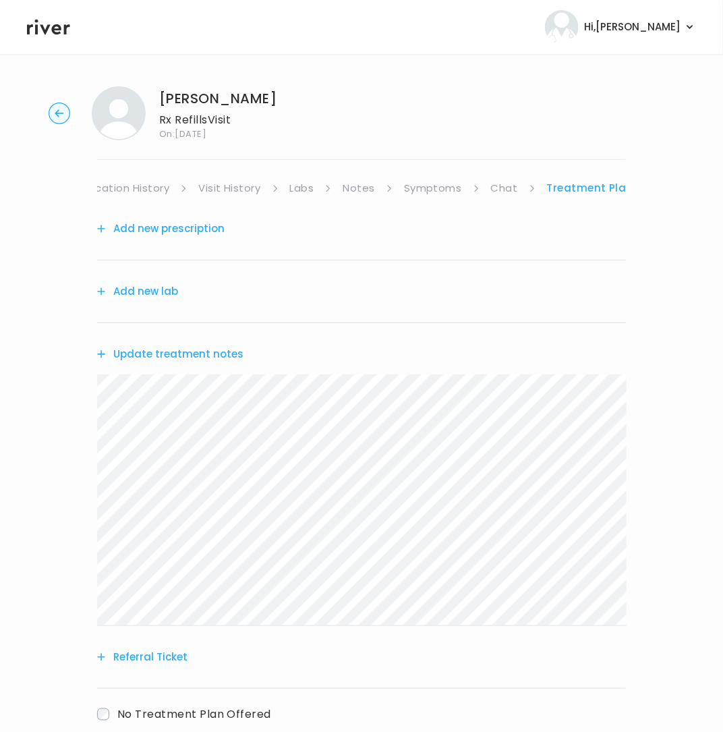
scroll to position [0, 199]
click at [600, 188] on link "Treatment Plan" at bounding box center [589, 188] width 87 height 19
click at [416, 185] on link "Symptoms" at bounding box center [432, 188] width 58 height 19
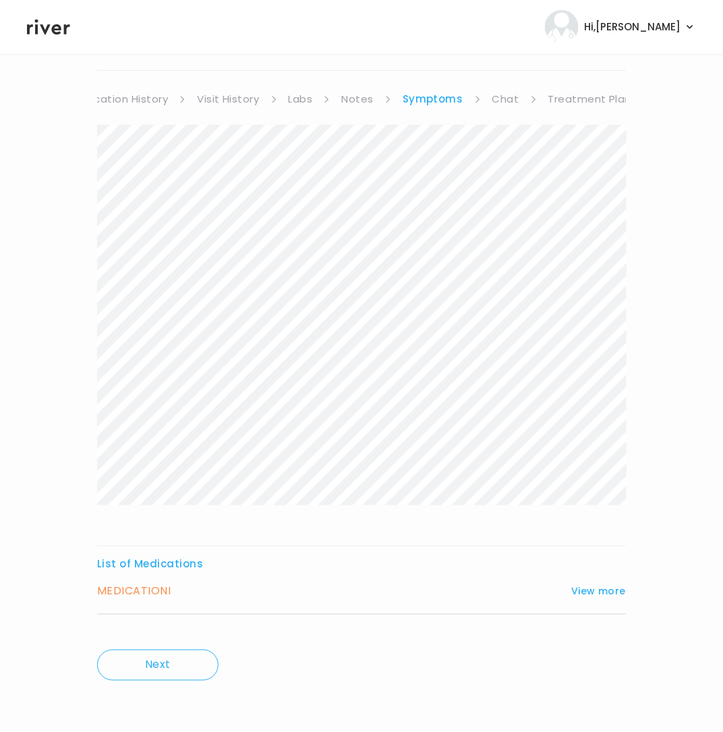
scroll to position [90, 0]
click at [192, 592] on div "MEDICATION I View more" at bounding box center [361, 591] width 529 height 19
click at [616, 589] on button "View more" at bounding box center [599, 591] width 55 height 16
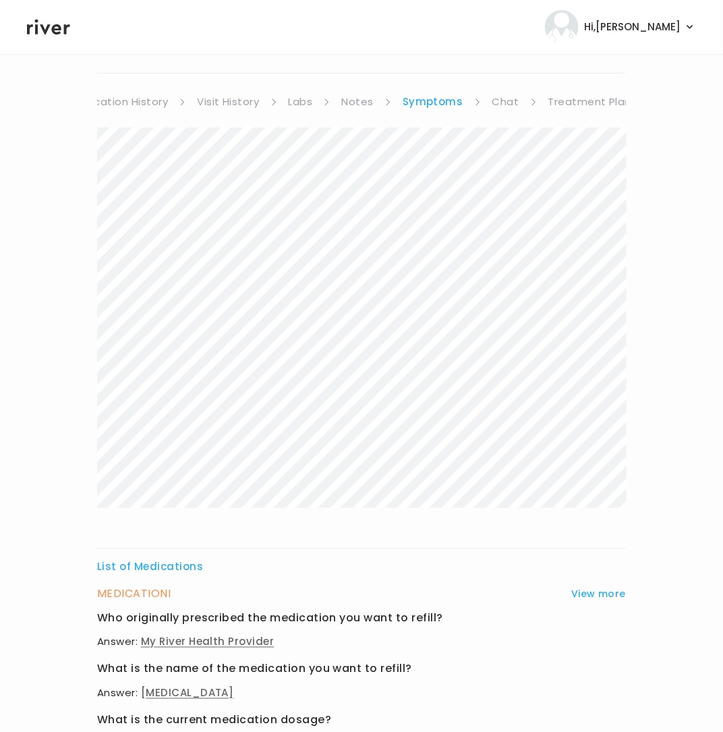
scroll to position [0, 0]
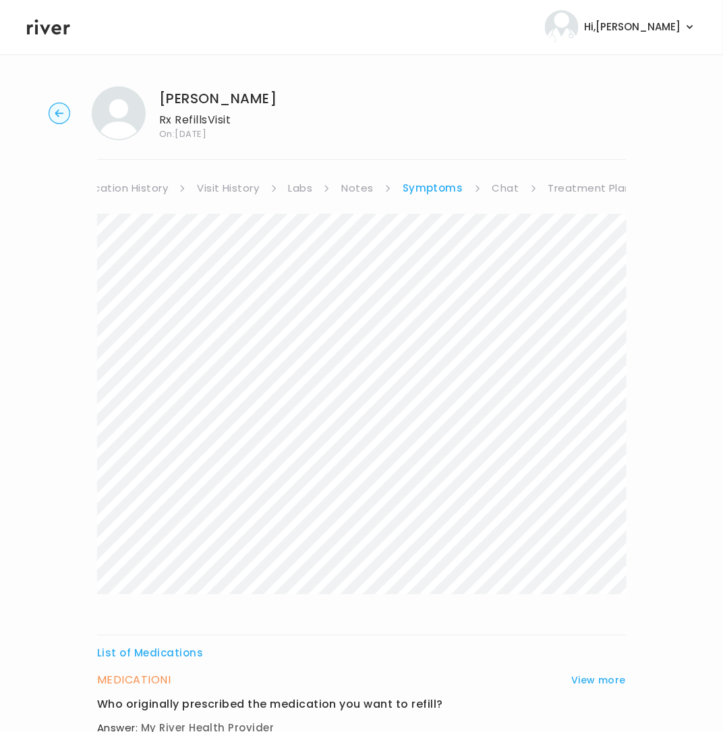
click at [598, 188] on link "Treatment Plan" at bounding box center [591, 188] width 84 height 19
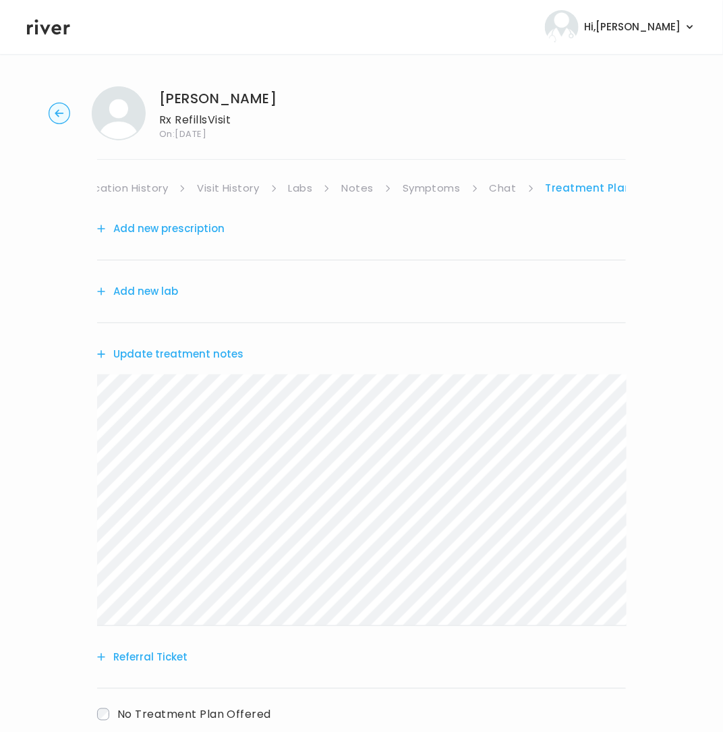
click at [506, 188] on link "Chat" at bounding box center [503, 188] width 27 height 19
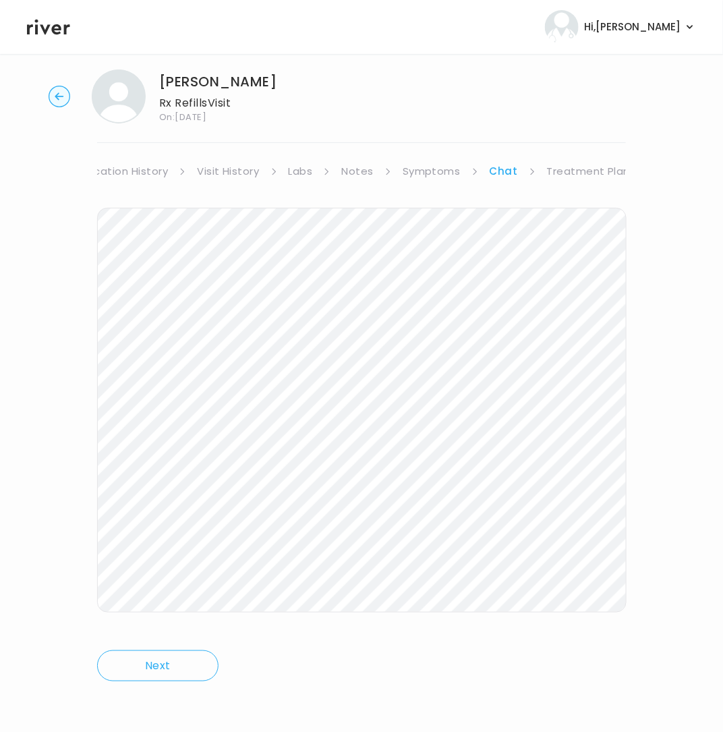
scroll to position [0, 198]
